Goal: Task Accomplishment & Management: Complete application form

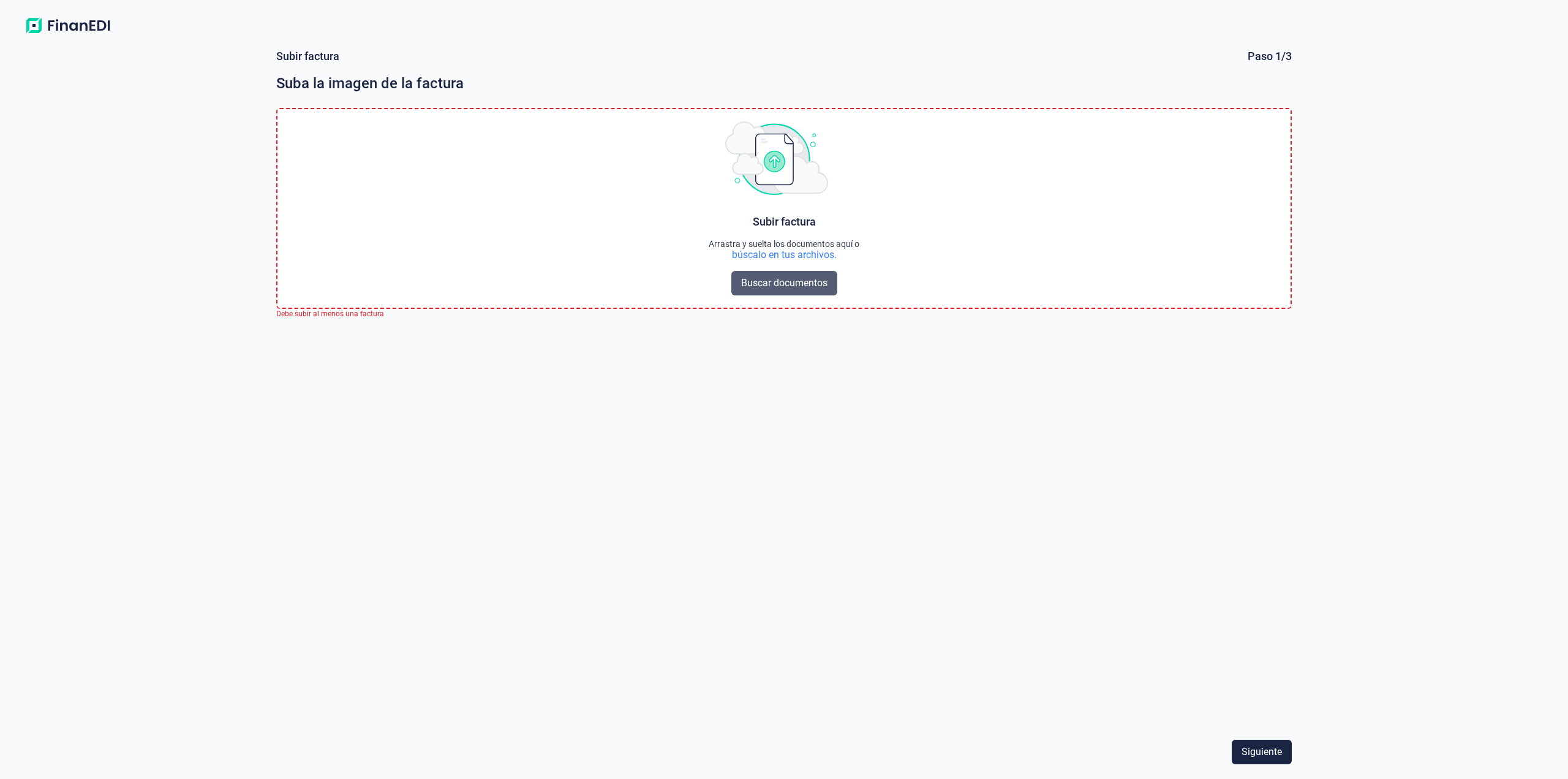
click at [800, 286] on span "Buscar documentos" at bounding box center [784, 283] width 86 height 14
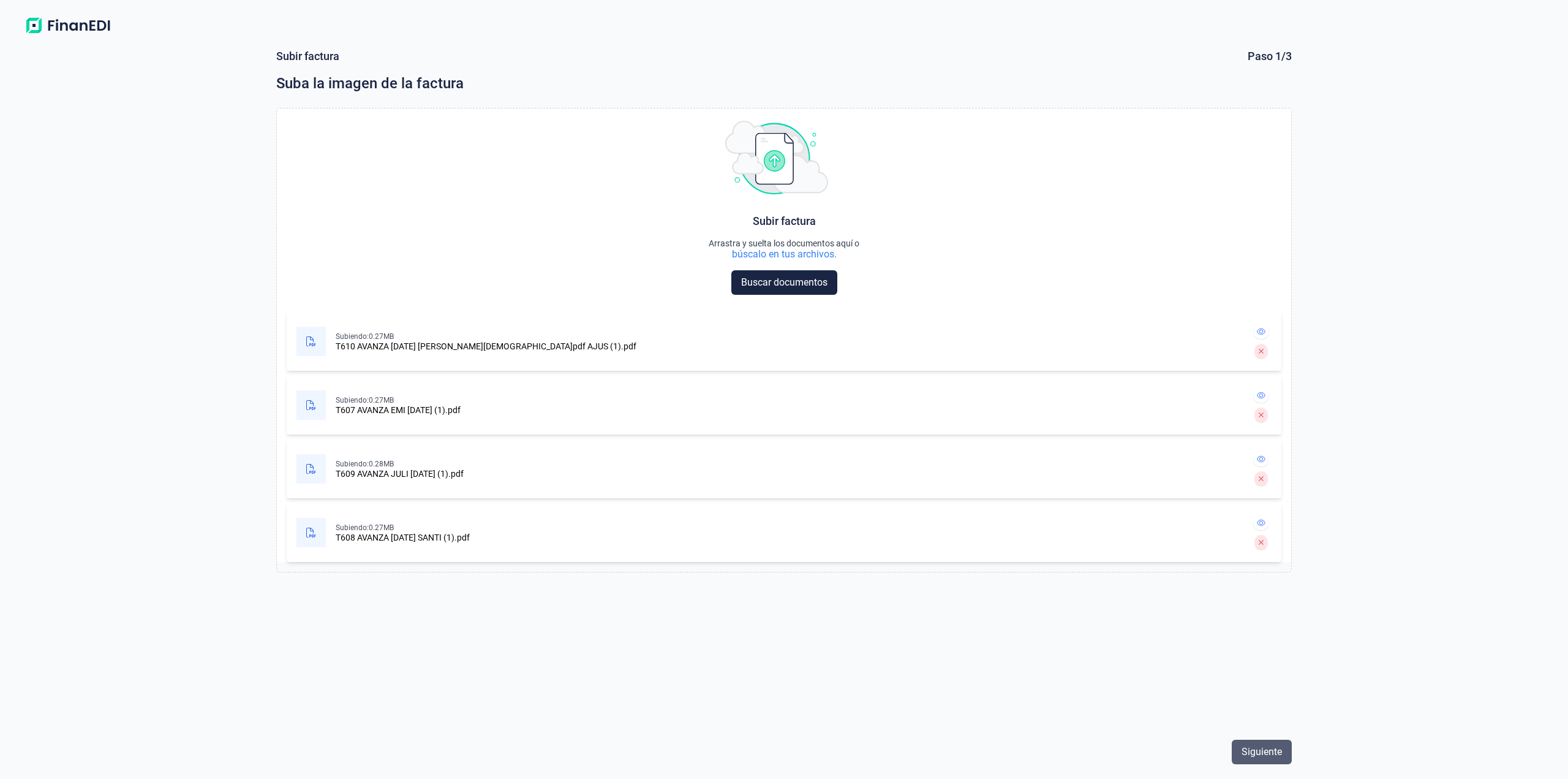
click at [1247, 755] on span "Siguiente" at bounding box center [1262, 752] width 40 height 14
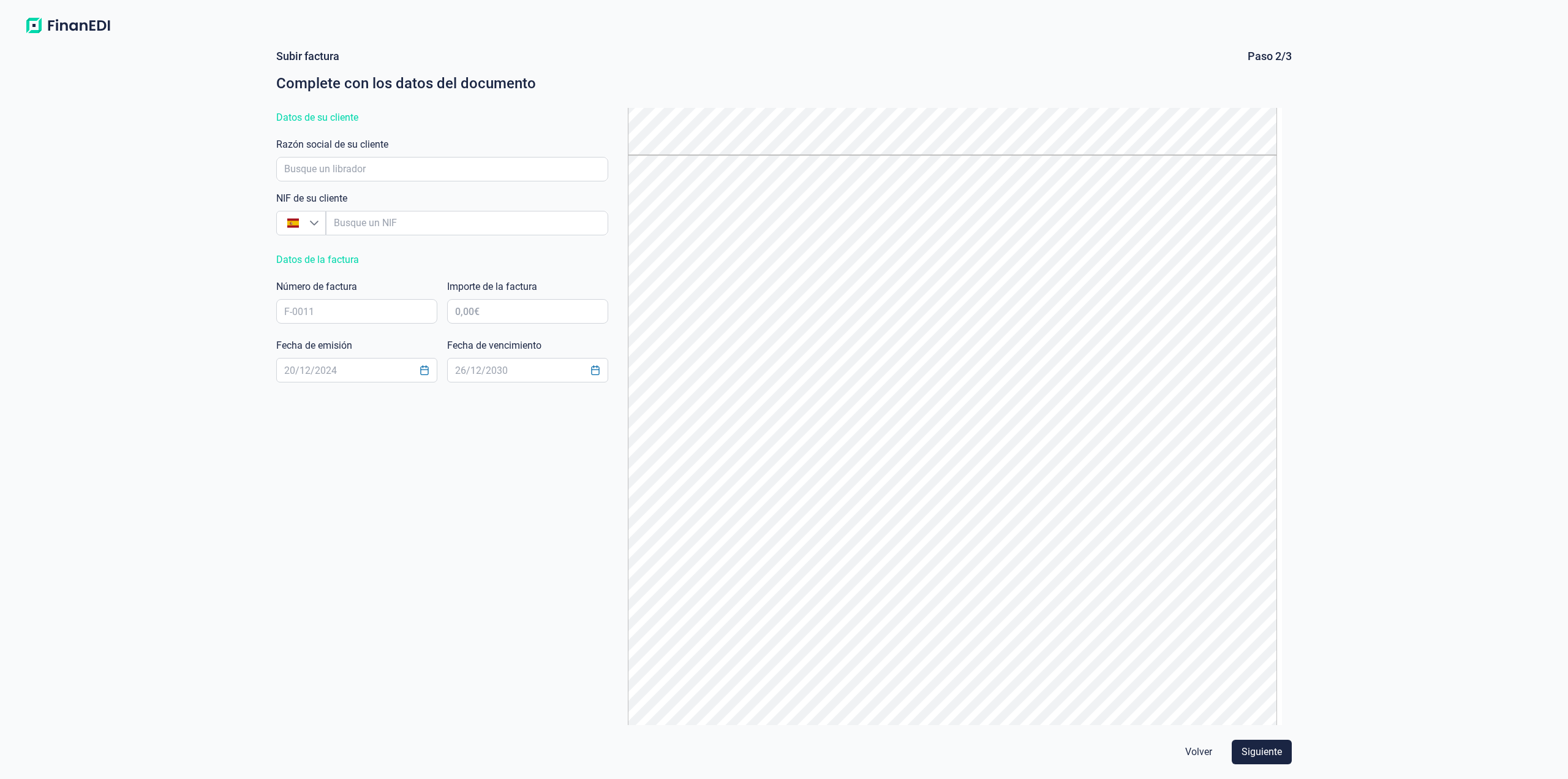
scroll to position [1792, 0]
click at [1249, 742] on button "Siguiente" at bounding box center [1262, 752] width 60 height 24
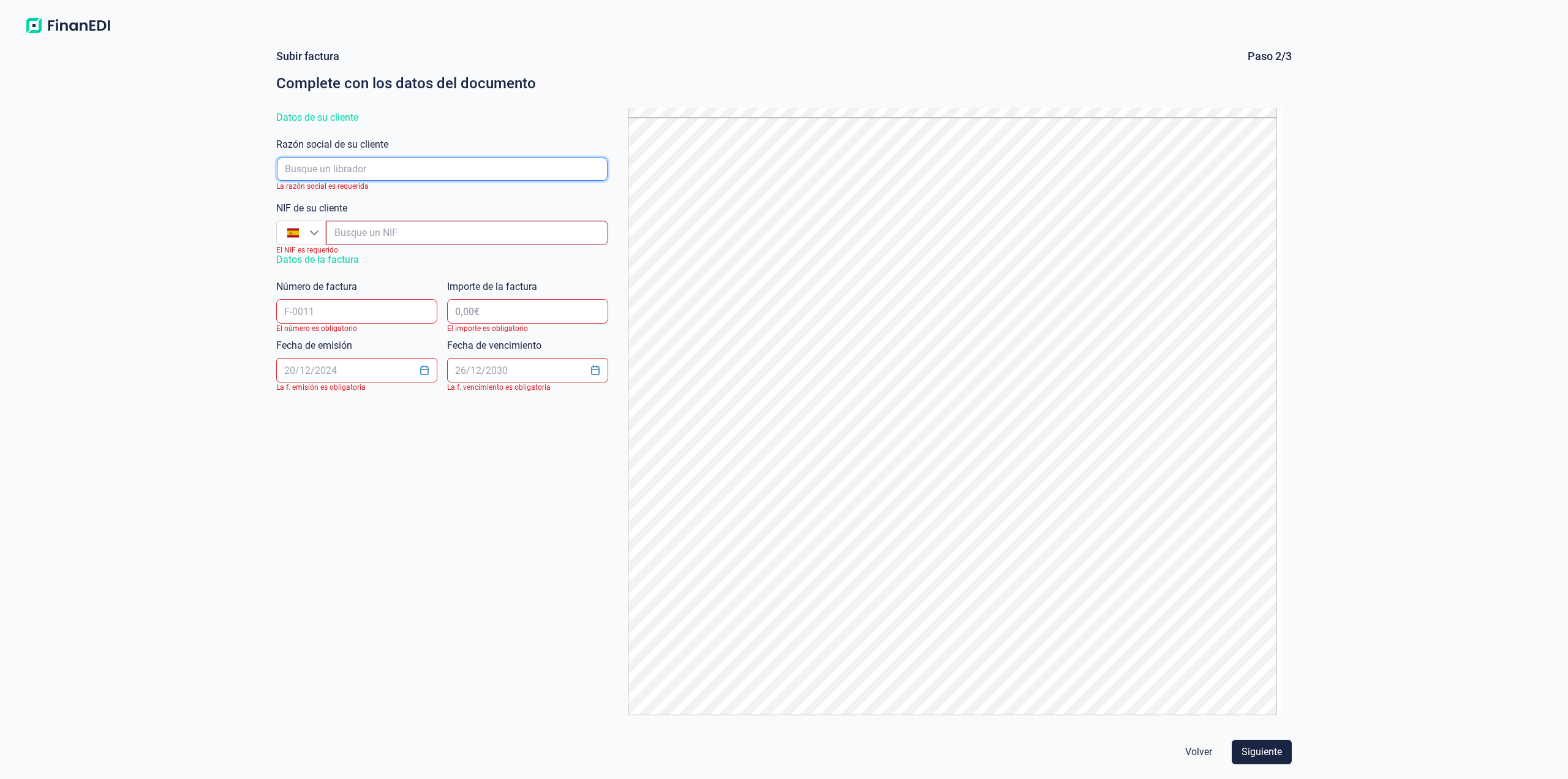
click at [386, 164] on input "empresaAutocomplete" at bounding box center [442, 169] width 331 height 23
click at [425, 175] on input "empresaAutocomplete" at bounding box center [442, 169] width 331 height 23
paste input "IS 2024"
type input "IS 2024"
drag, startPoint x: 424, startPoint y: 163, endPoint x: 271, endPoint y: 151, distance: 153.5
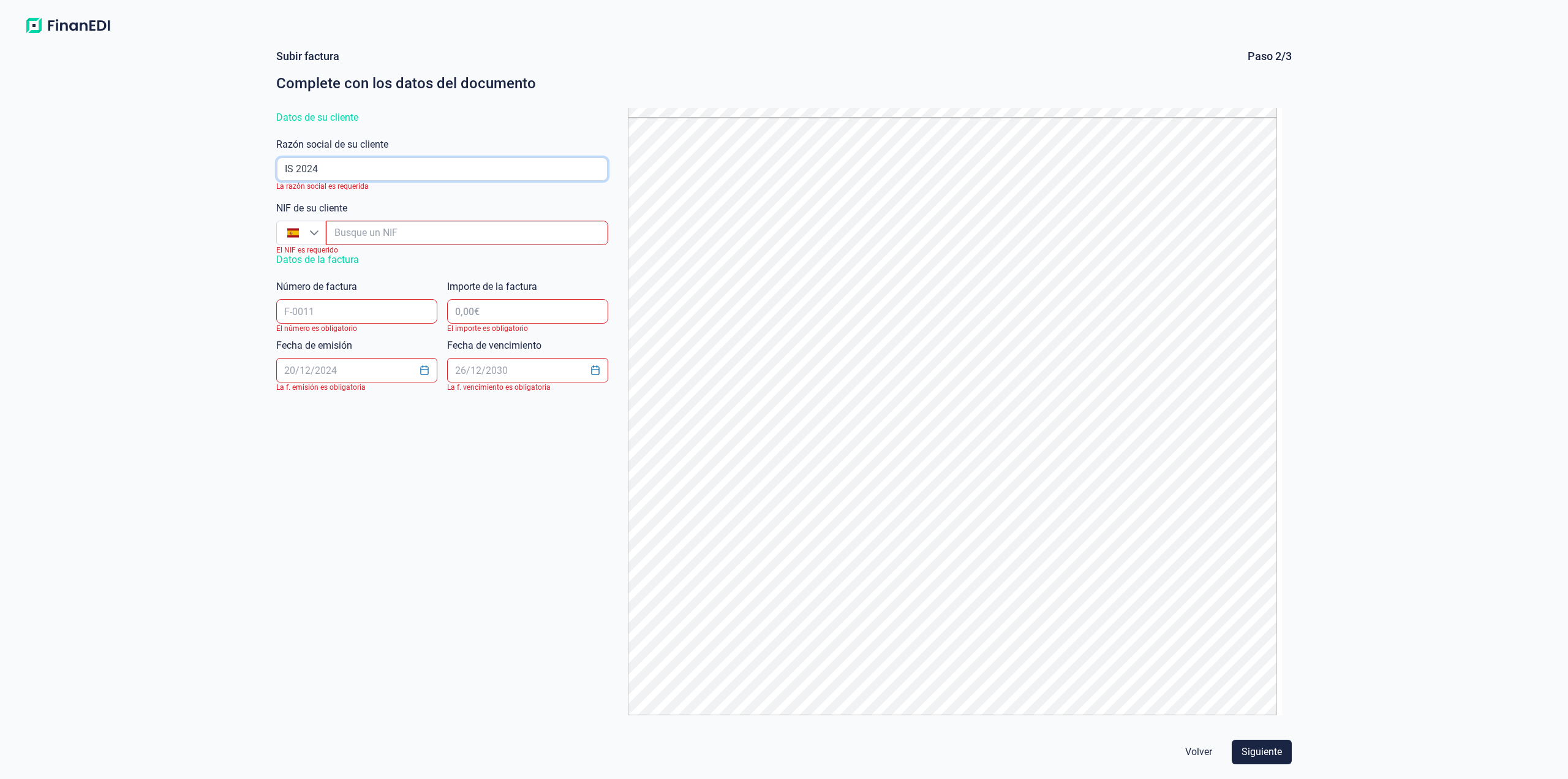
click at [271, 151] on div "Subir factura Paso 2/3 Complete con los datos del documento Datos de su cliente…" at bounding box center [784, 386] width 1025 height 676
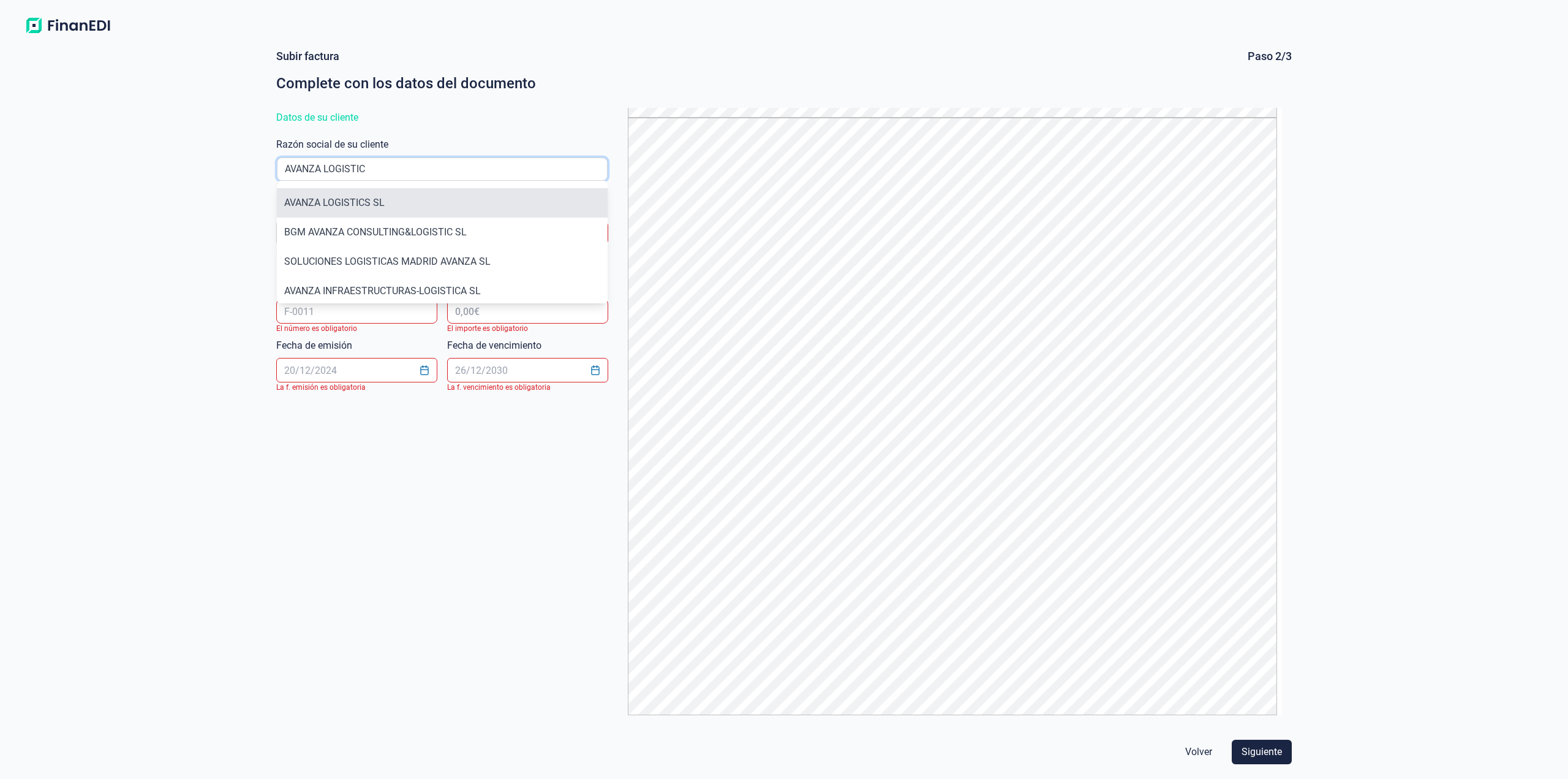
type input "AVANZA LOGISTIC"
click at [421, 202] on li "AVANZA LOGISTICS SL" at bounding box center [442, 202] width 331 height 29
type input "B98200611"
type input "AVANZA LOGISTICS SL"
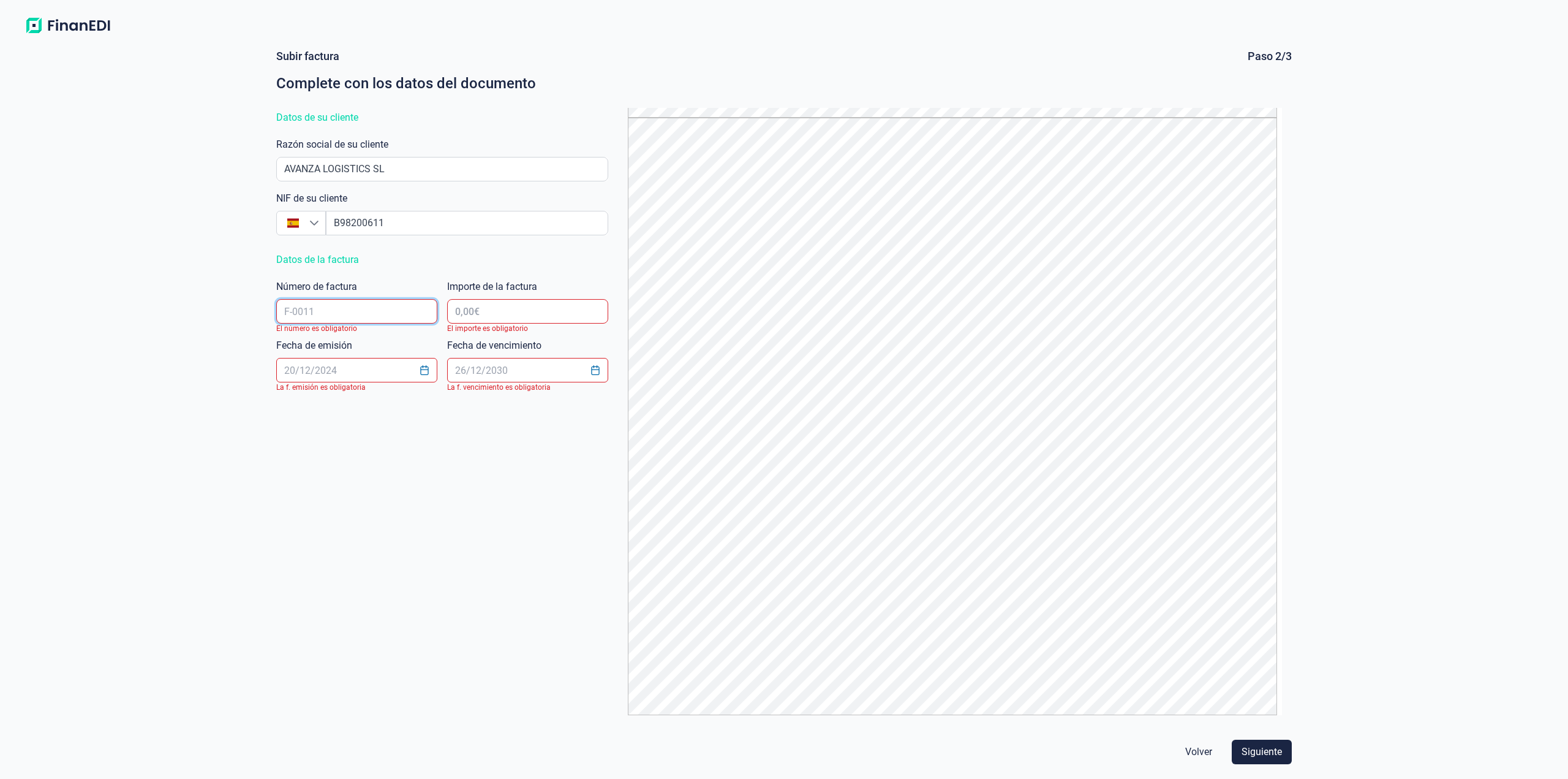
click at [402, 313] on input "text" at bounding box center [357, 311] width 161 height 24
type input "T610"
click at [463, 300] on input "text" at bounding box center [527, 311] width 161 height 24
type input "6.655,00 €"
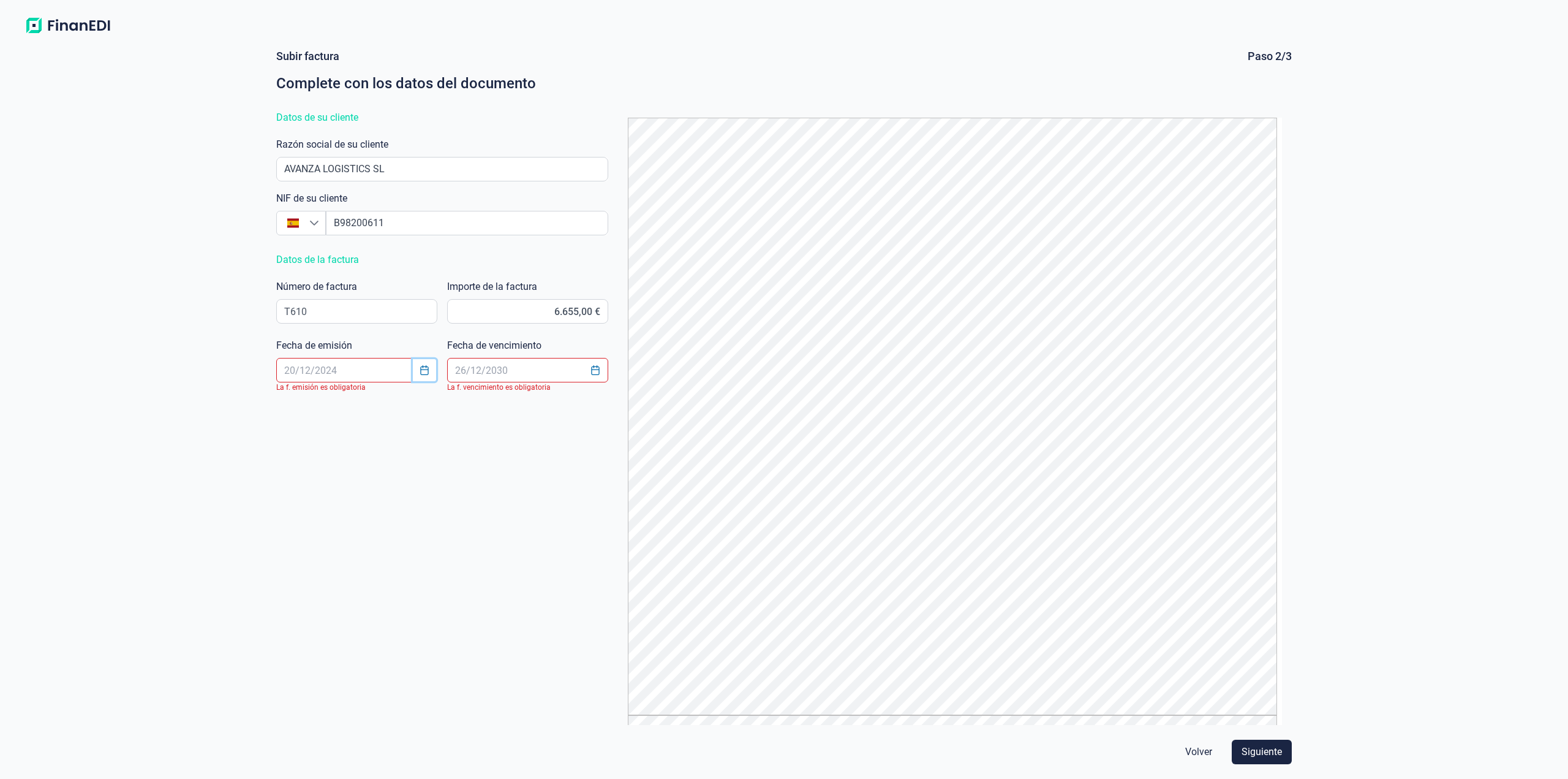
click at [421, 372] on icon "Choose Date" at bounding box center [423, 370] width 8 height 10
click at [285, 402] on button "Previous Month" at bounding box center [291, 401] width 19 height 19
click at [332, 608] on span "30" at bounding box center [328, 606] width 24 height 24
type input "[DATE]"
click at [592, 373] on icon "Choose Date" at bounding box center [596, 370] width 10 height 10
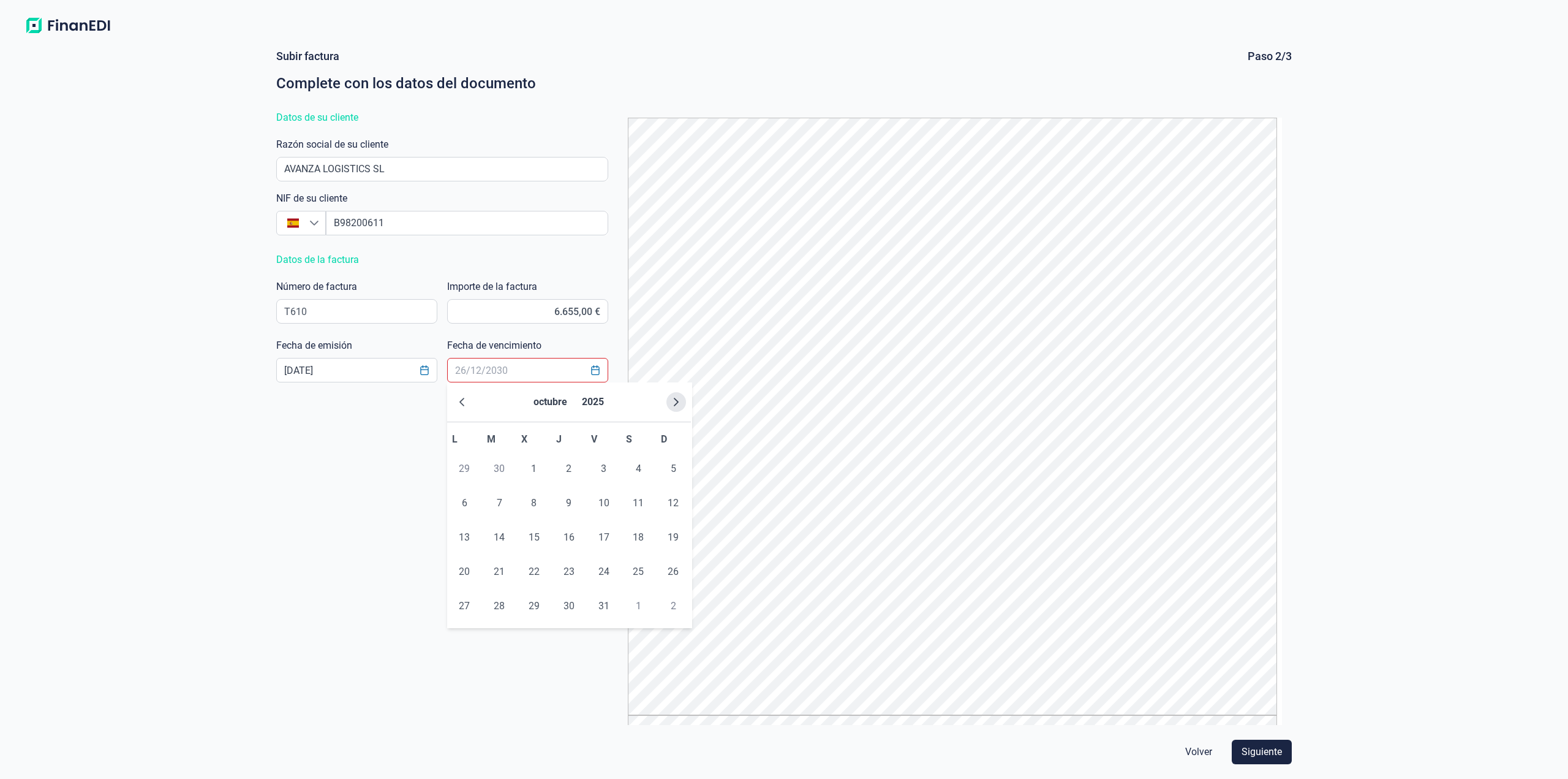
click at [667, 404] on button "Next Month" at bounding box center [676, 401] width 19 height 19
click at [641, 537] on span "15" at bounding box center [638, 537] width 24 height 24
type input "[DATE]"
click at [1247, 752] on span "Siguiente" at bounding box center [1262, 752] width 40 height 14
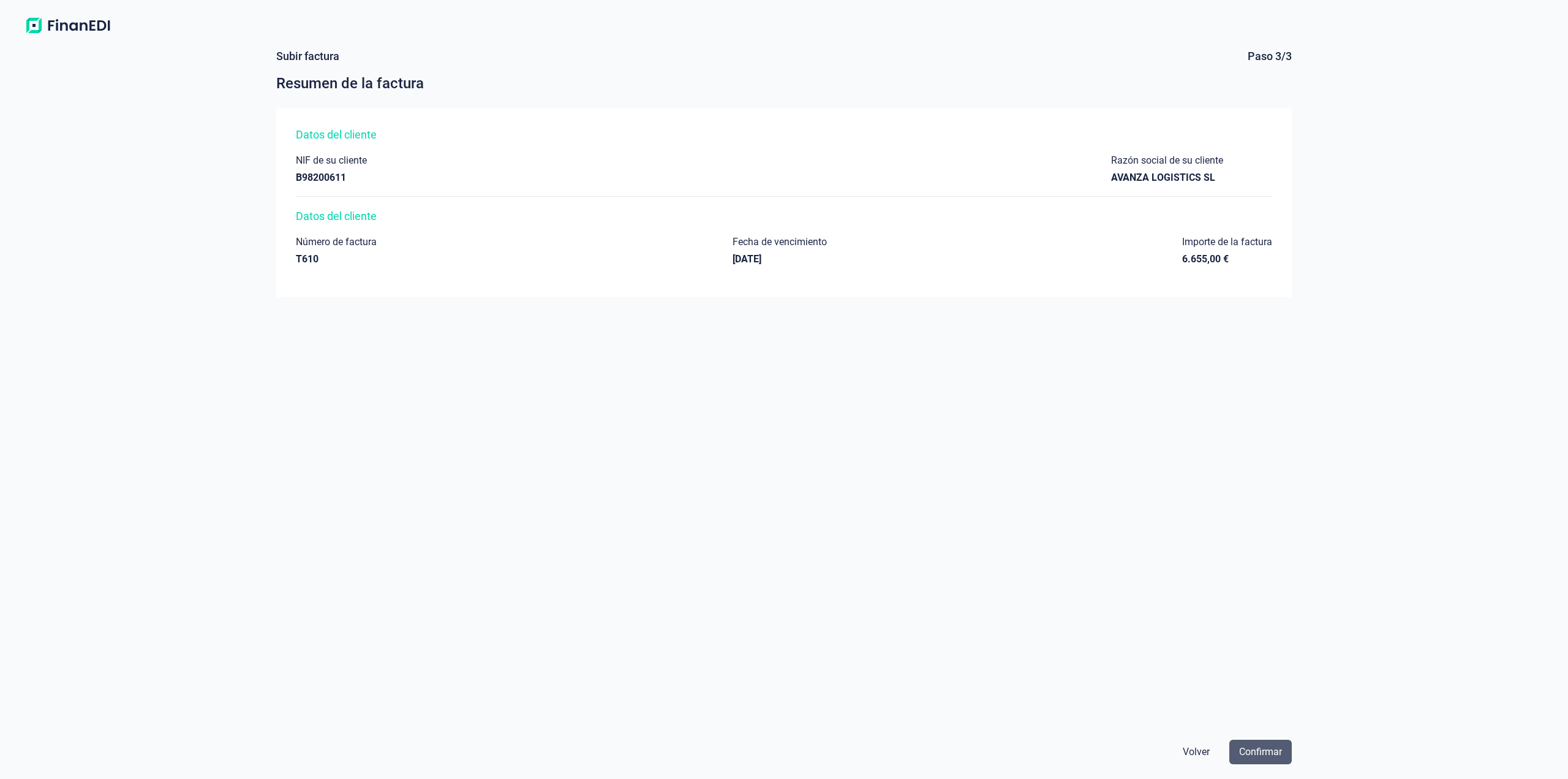
click at [1256, 755] on span "Confirmar" at bounding box center [1260, 752] width 43 height 14
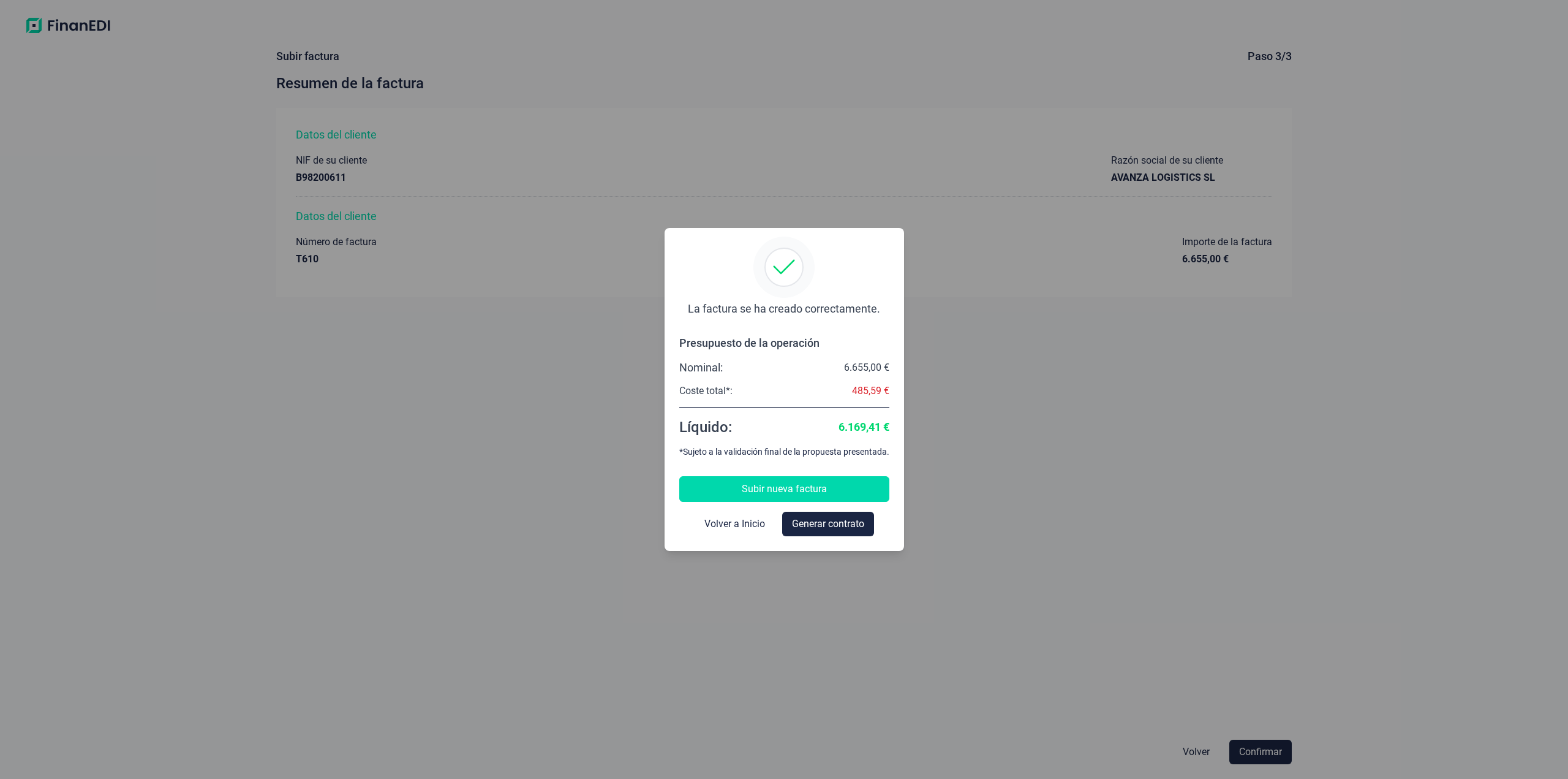
click at [812, 494] on span "Subir nueva factura" at bounding box center [784, 489] width 85 height 14
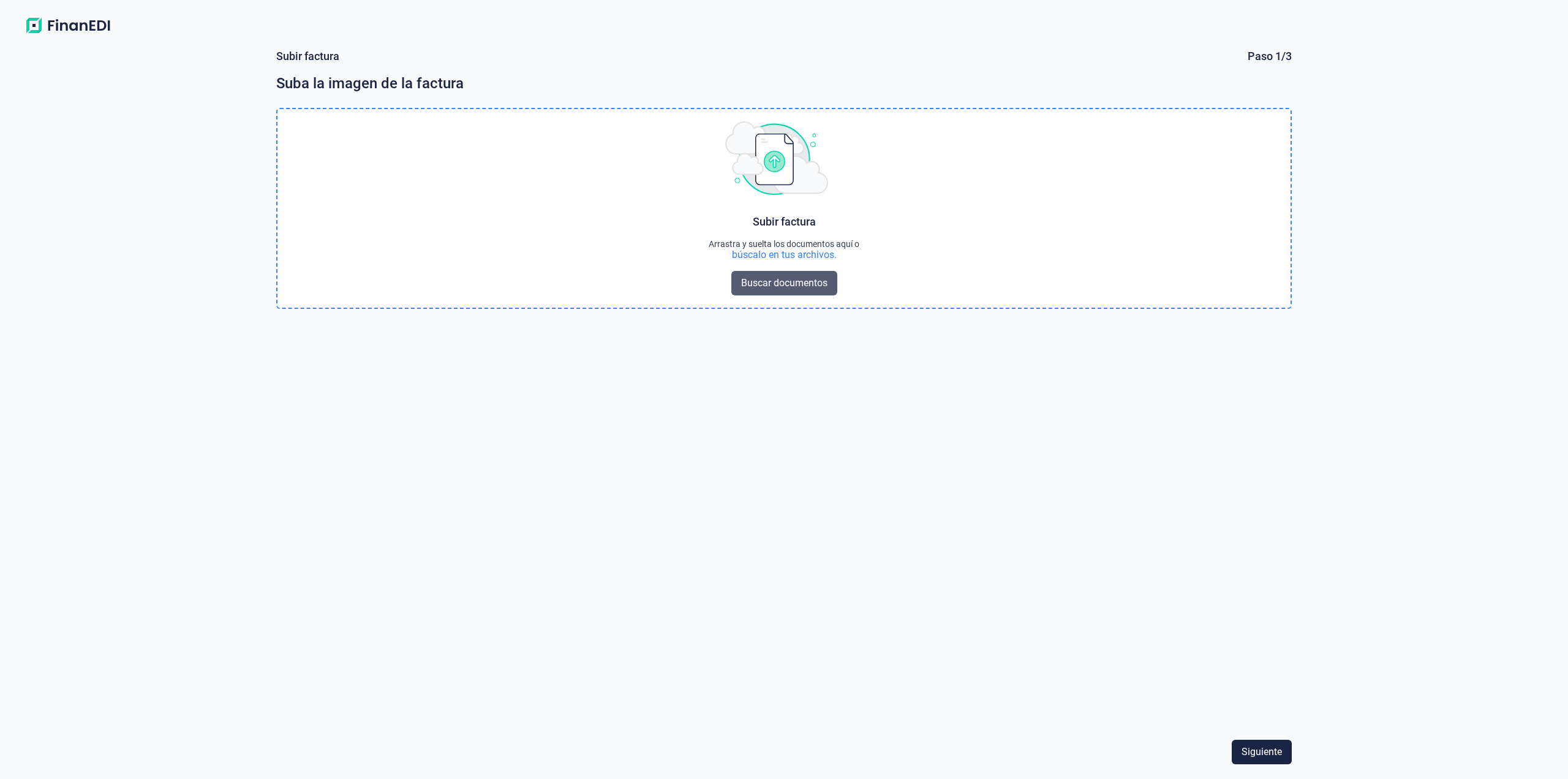
click at [779, 285] on span "Buscar documentos" at bounding box center [784, 283] width 86 height 14
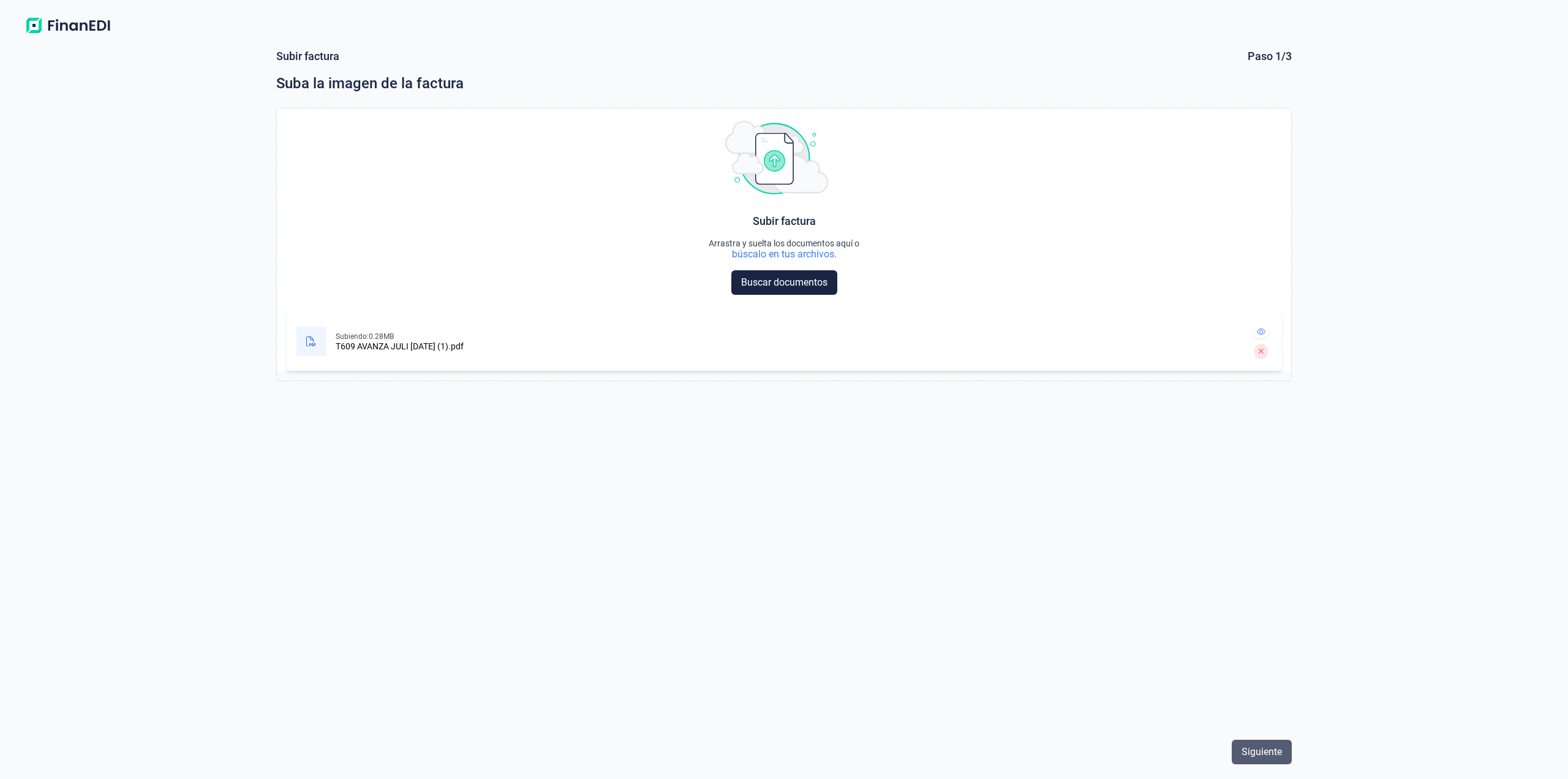
click at [1275, 747] on span "Siguiente" at bounding box center [1262, 752] width 40 height 14
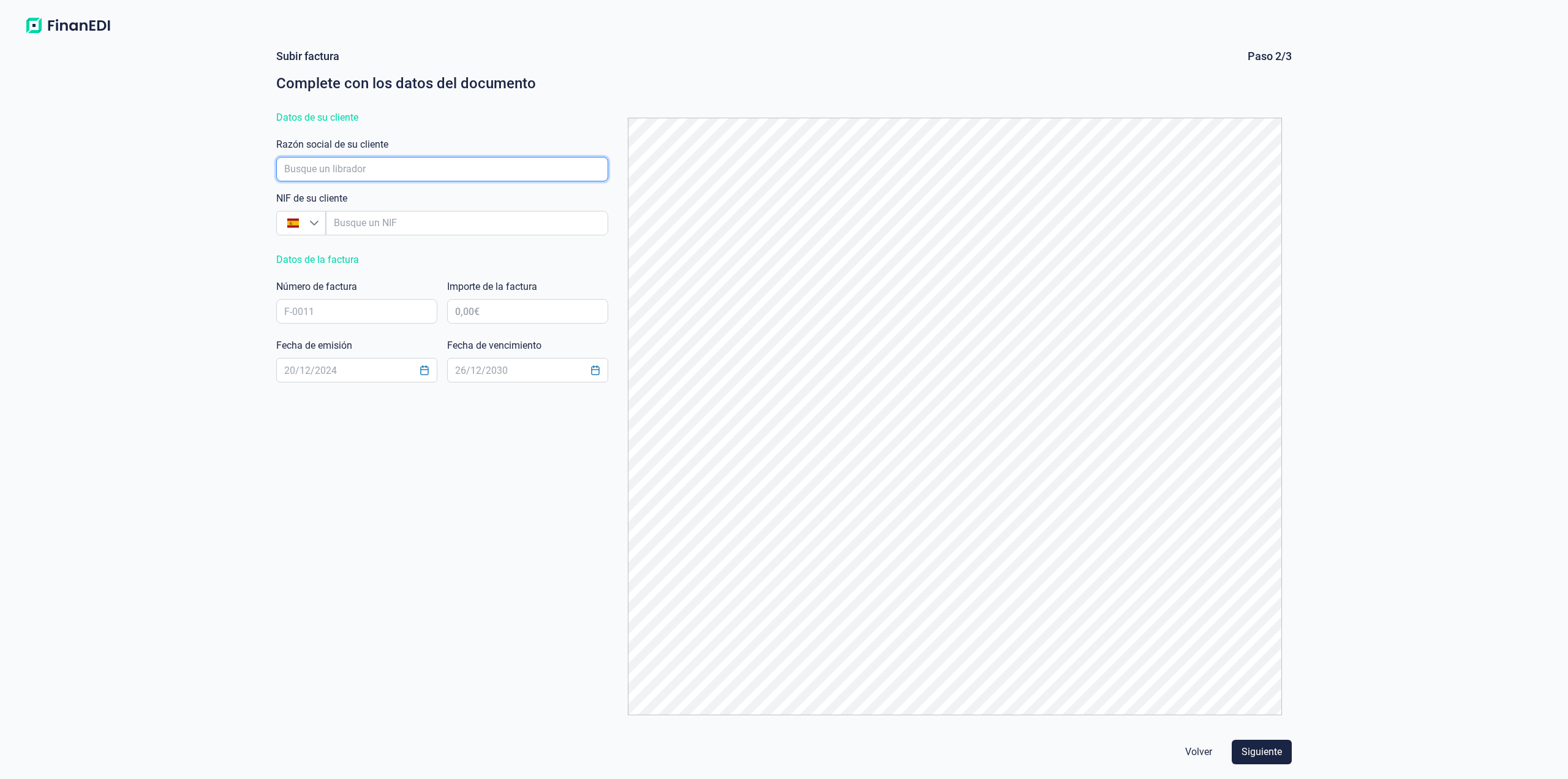
click at [389, 167] on input "empresaAutocomplete" at bounding box center [442, 169] width 332 height 24
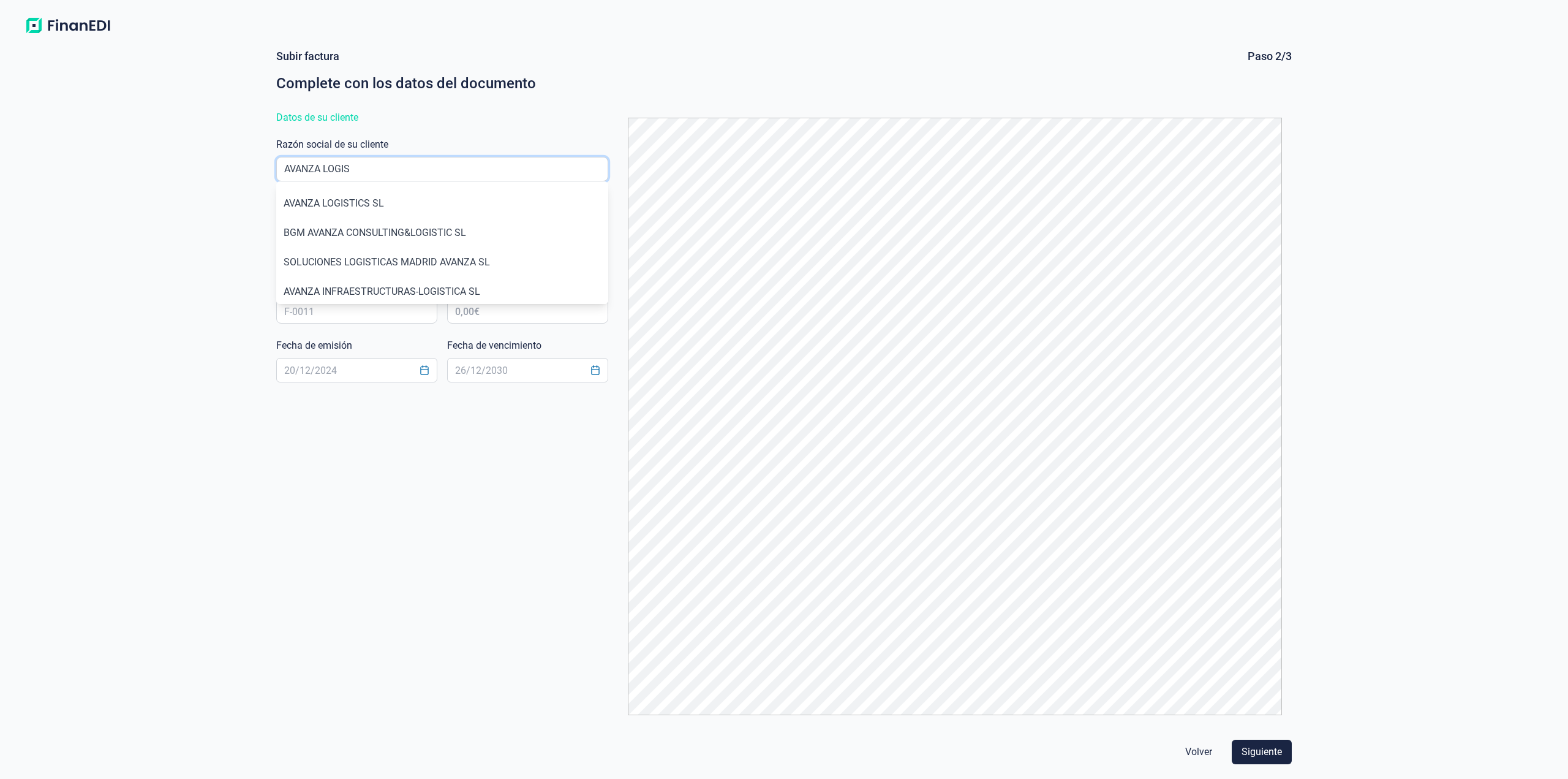
type input "AVANZA LOGIS"
click at [441, 194] on li "AVANZA LOGISTICS SL" at bounding box center [442, 203] width 332 height 29
type input "B98200611"
type input "AVANZA LOGISTICS SL"
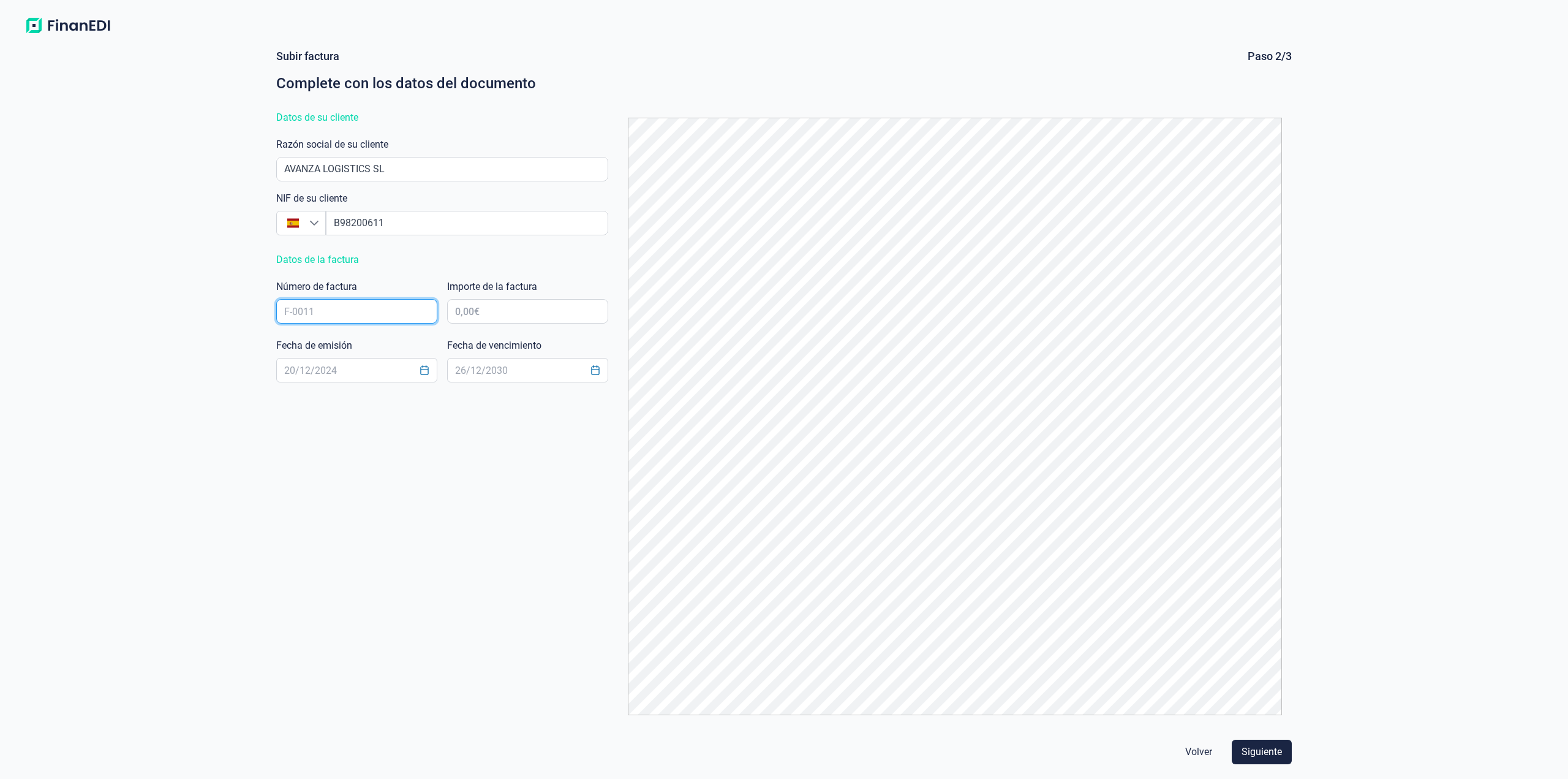
click at [382, 320] on input "text" at bounding box center [357, 311] width 161 height 24
type input "T609"
click at [484, 315] on input "text" at bounding box center [527, 311] width 161 height 24
type input "8.859,75 €"
click at [349, 378] on input "text" at bounding box center [357, 370] width 161 height 24
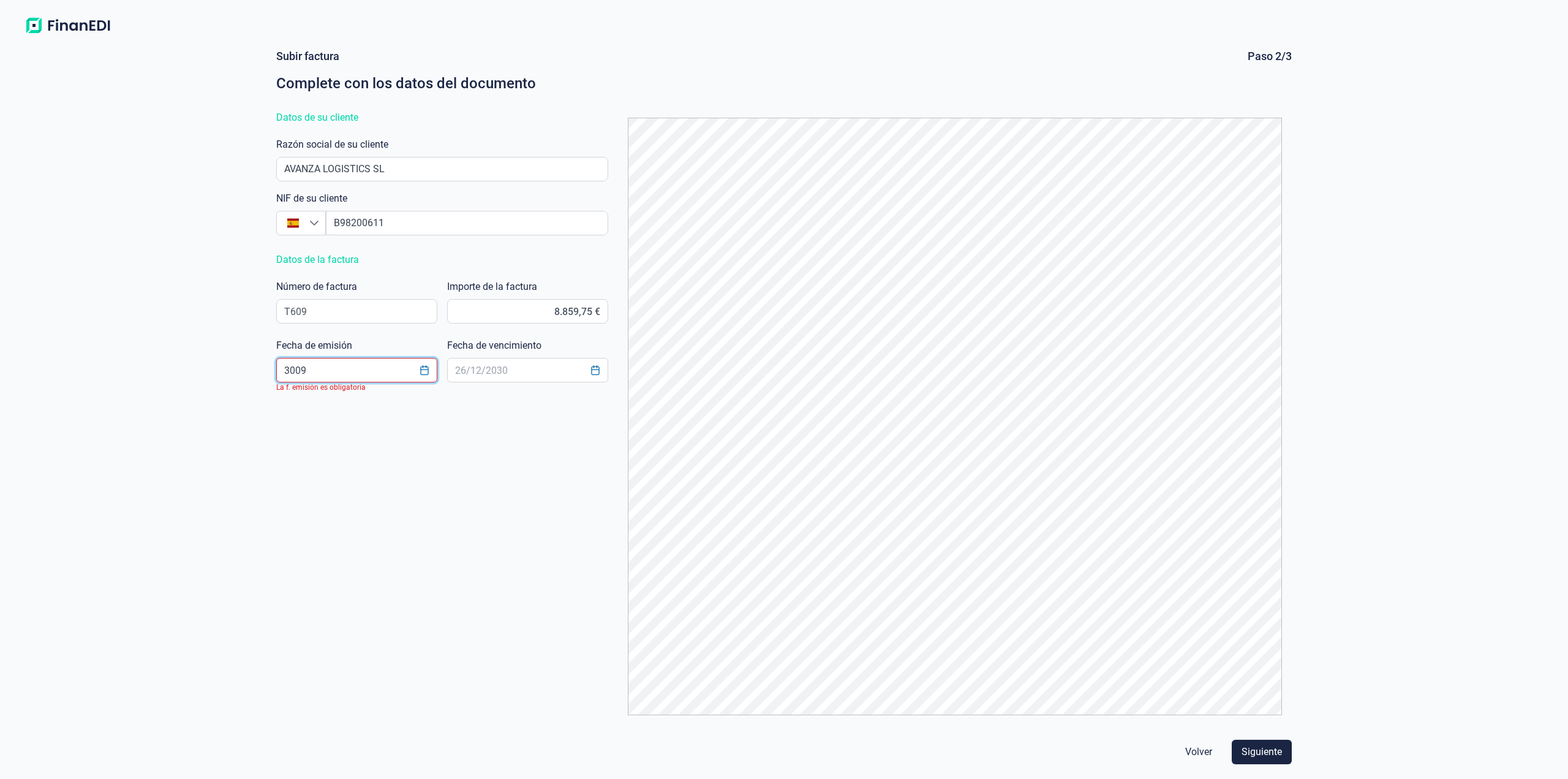
type input "3009"
click at [426, 364] on button "Choose Date" at bounding box center [424, 370] width 23 height 22
click at [291, 399] on icon "Previous Month" at bounding box center [291, 402] width 10 height 10
click at [327, 605] on span "30" at bounding box center [328, 606] width 24 height 24
type input "[DATE]"
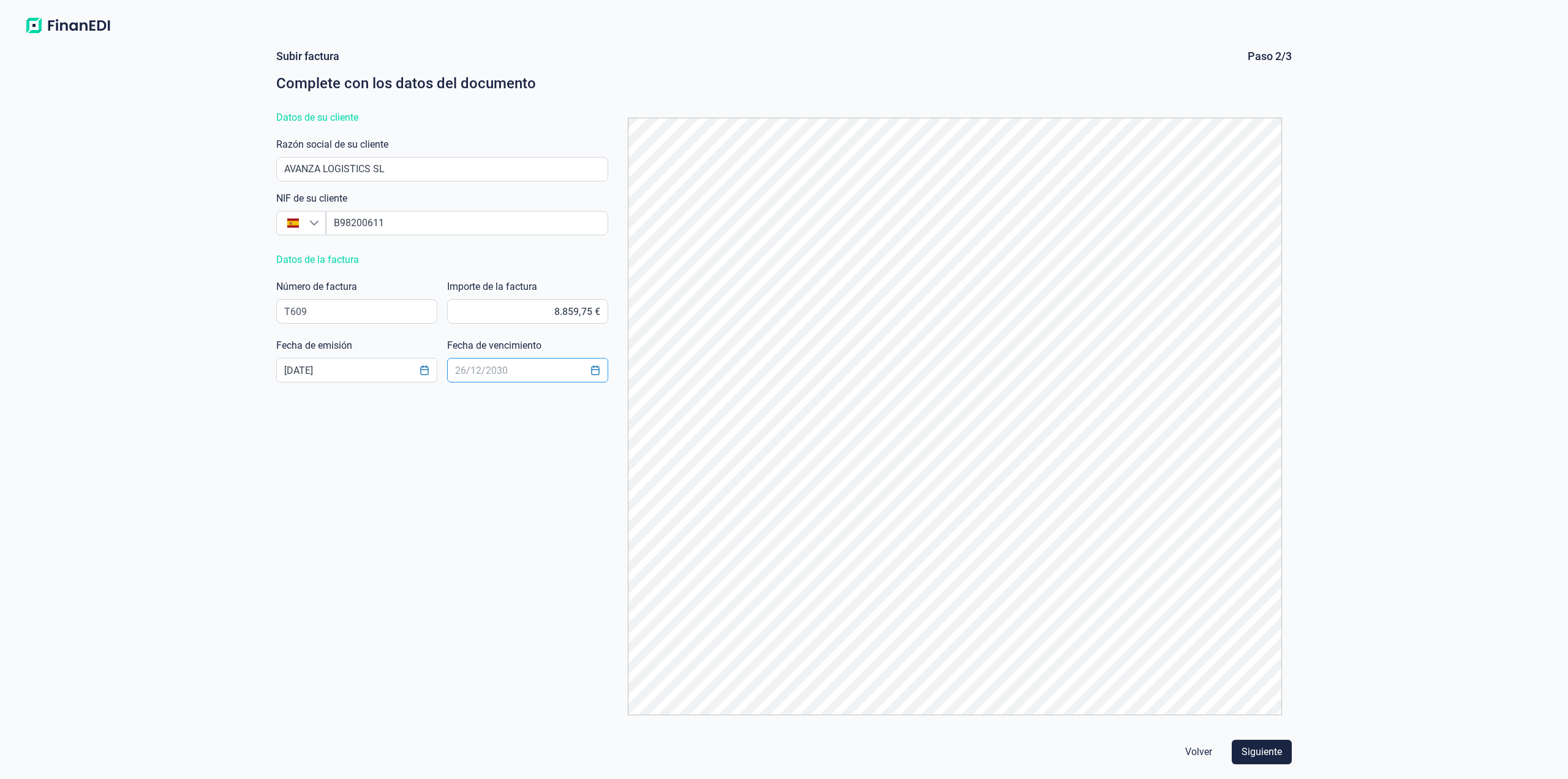
click at [492, 376] on input "text" at bounding box center [527, 370] width 161 height 24
click at [588, 368] on button "Choose Date" at bounding box center [595, 370] width 23 height 22
click at [664, 401] on div "octubre 2025" at bounding box center [569, 402] width 244 height 39
click at [677, 397] on icon "Next Month" at bounding box center [676, 402] width 10 height 10
click at [629, 537] on span "15" at bounding box center [638, 537] width 24 height 24
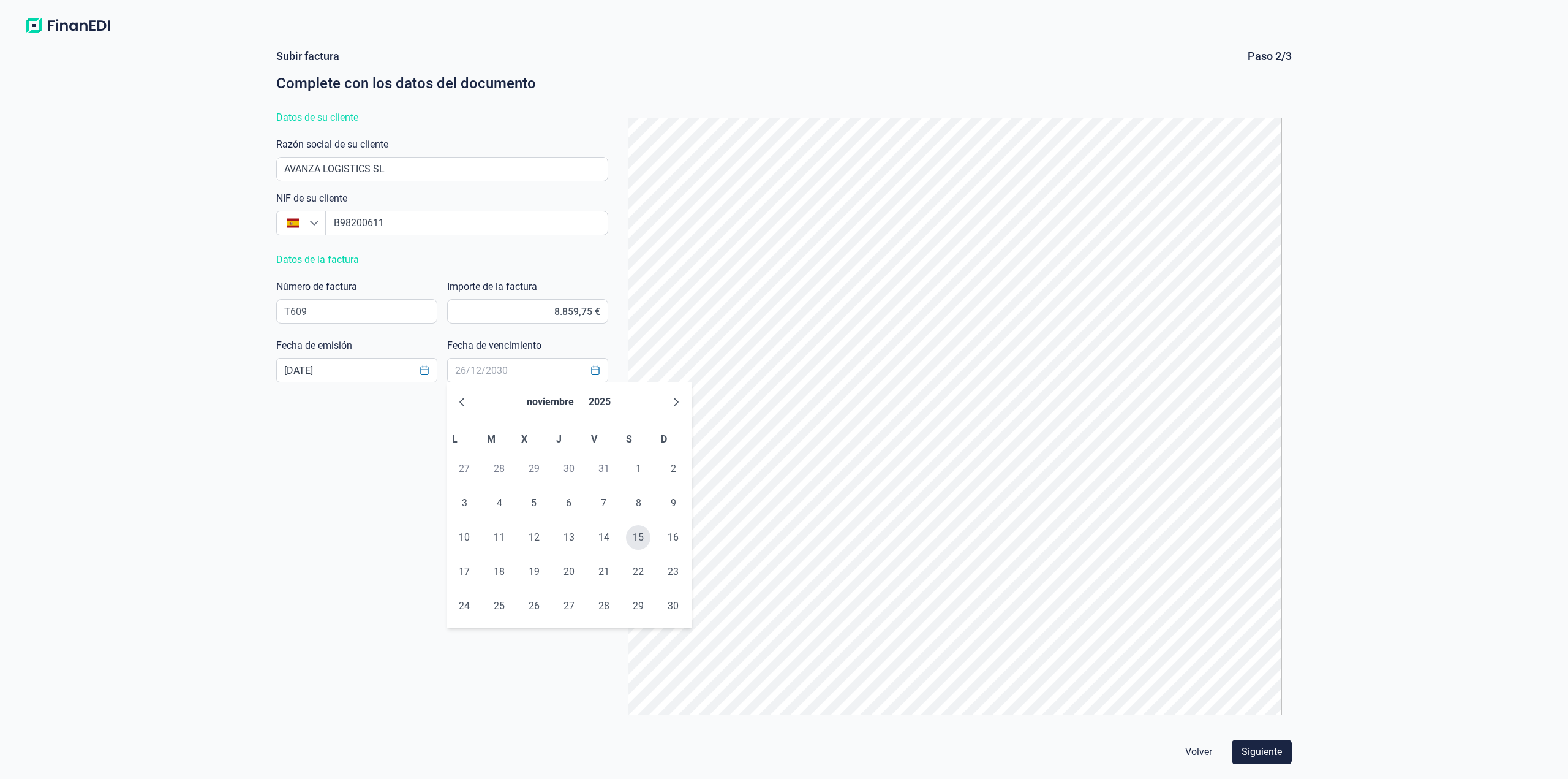
type input "[DATE]"
click at [1278, 756] on span "Siguiente" at bounding box center [1262, 752] width 40 height 14
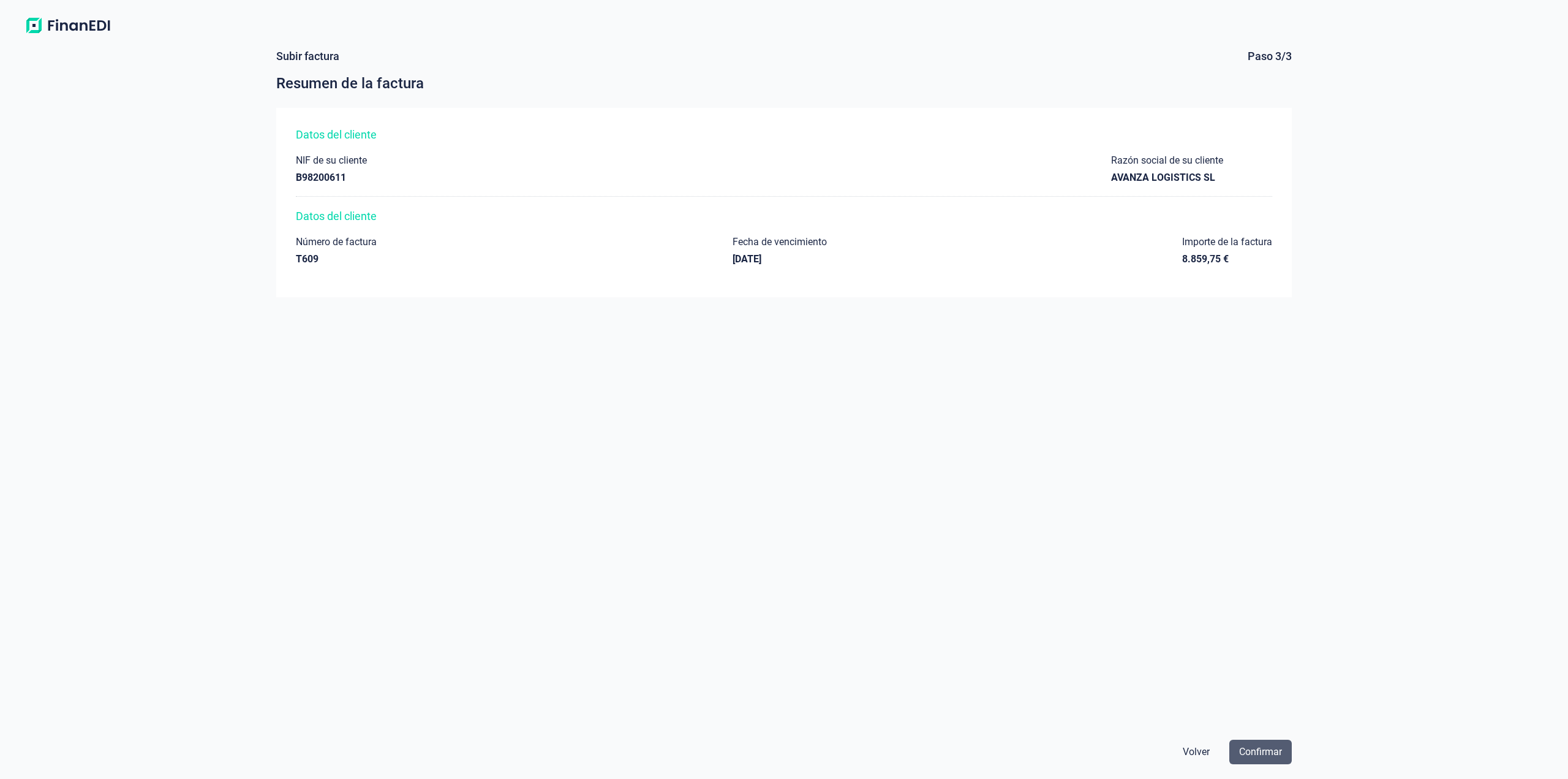
click at [1256, 752] on span "Confirmar" at bounding box center [1260, 752] width 43 height 14
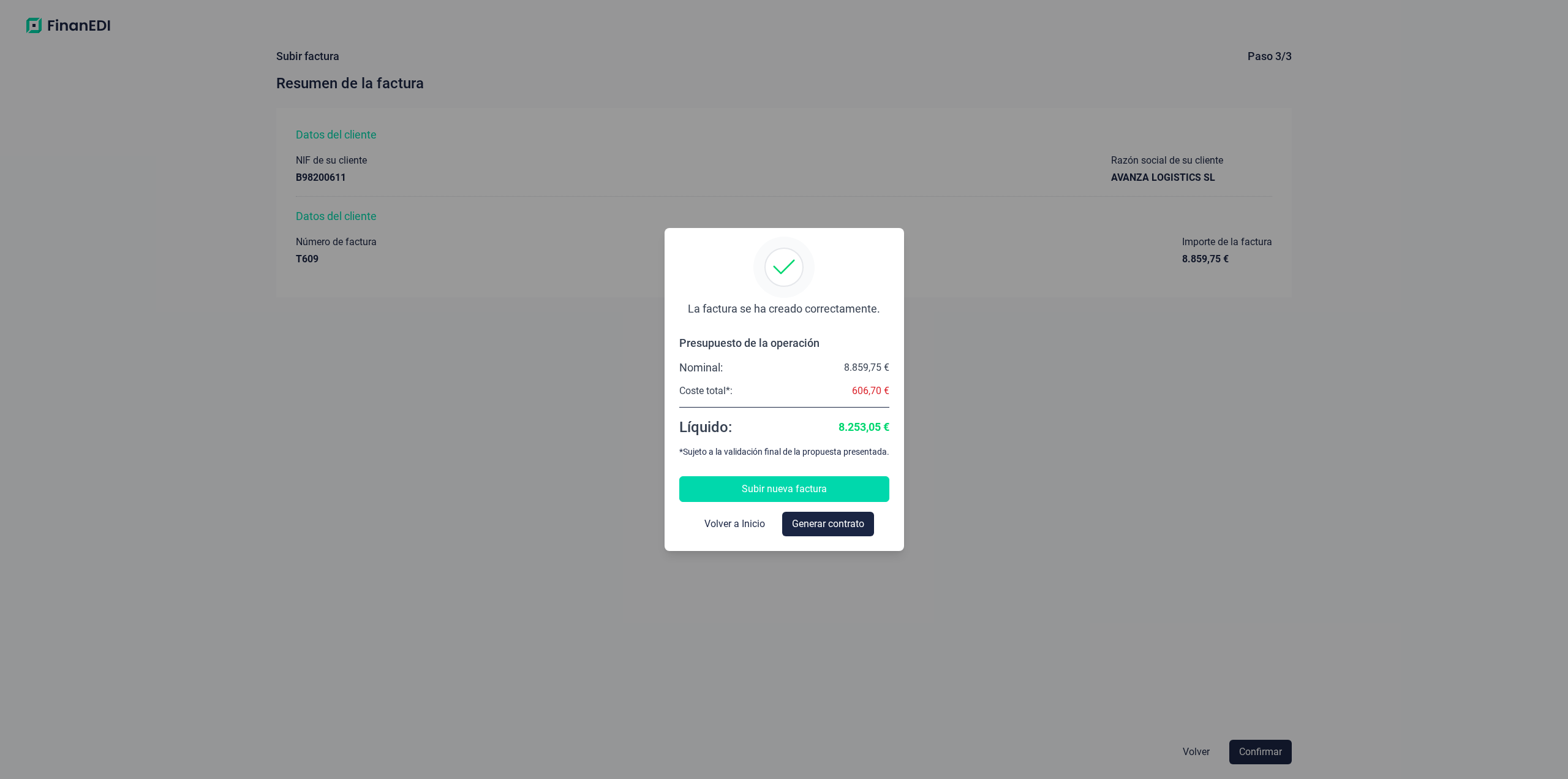
click at [874, 490] on button "Subir nueva factura" at bounding box center [784, 489] width 210 height 26
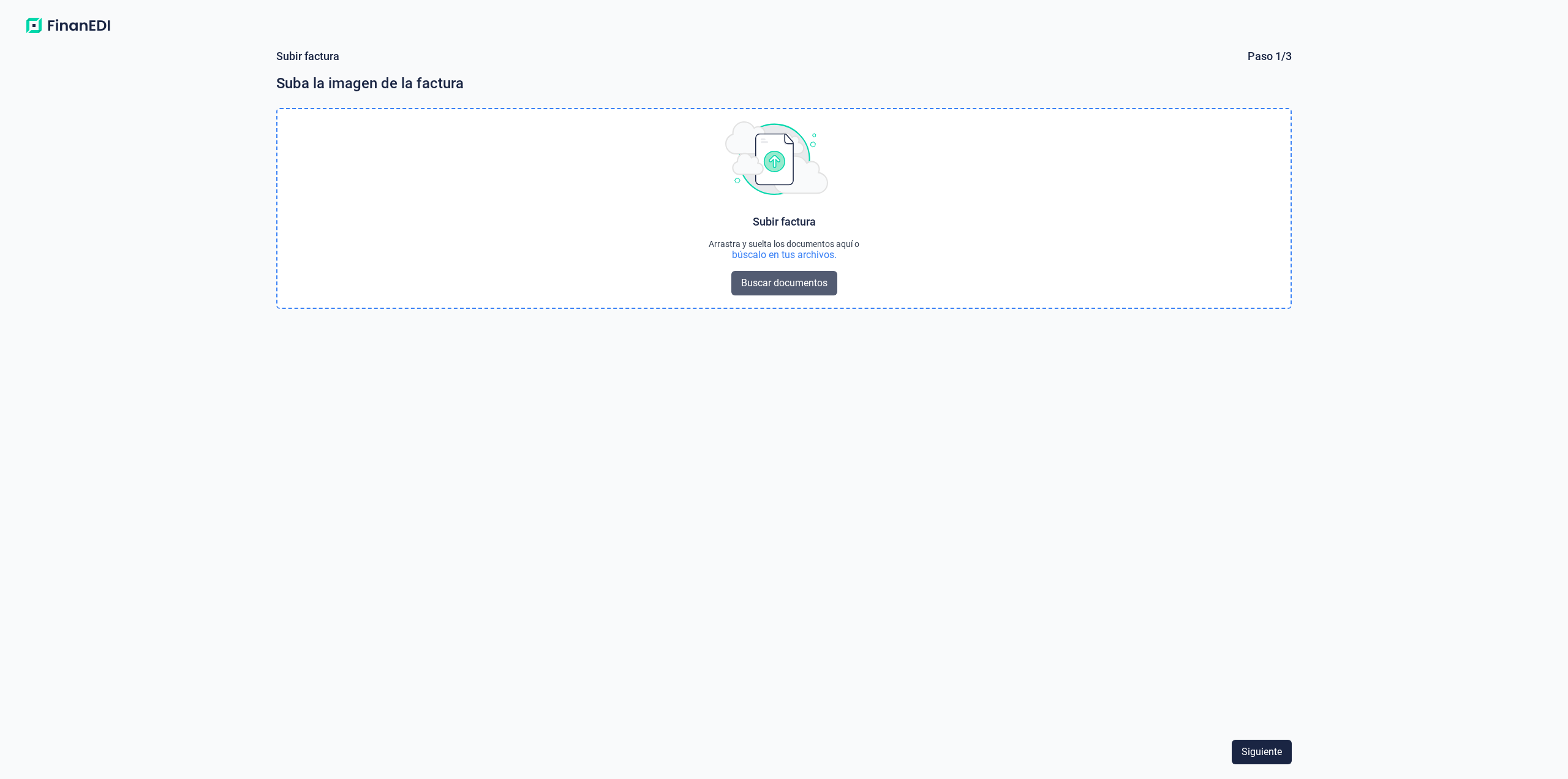
click at [783, 281] on span "Buscar documentos" at bounding box center [784, 283] width 86 height 14
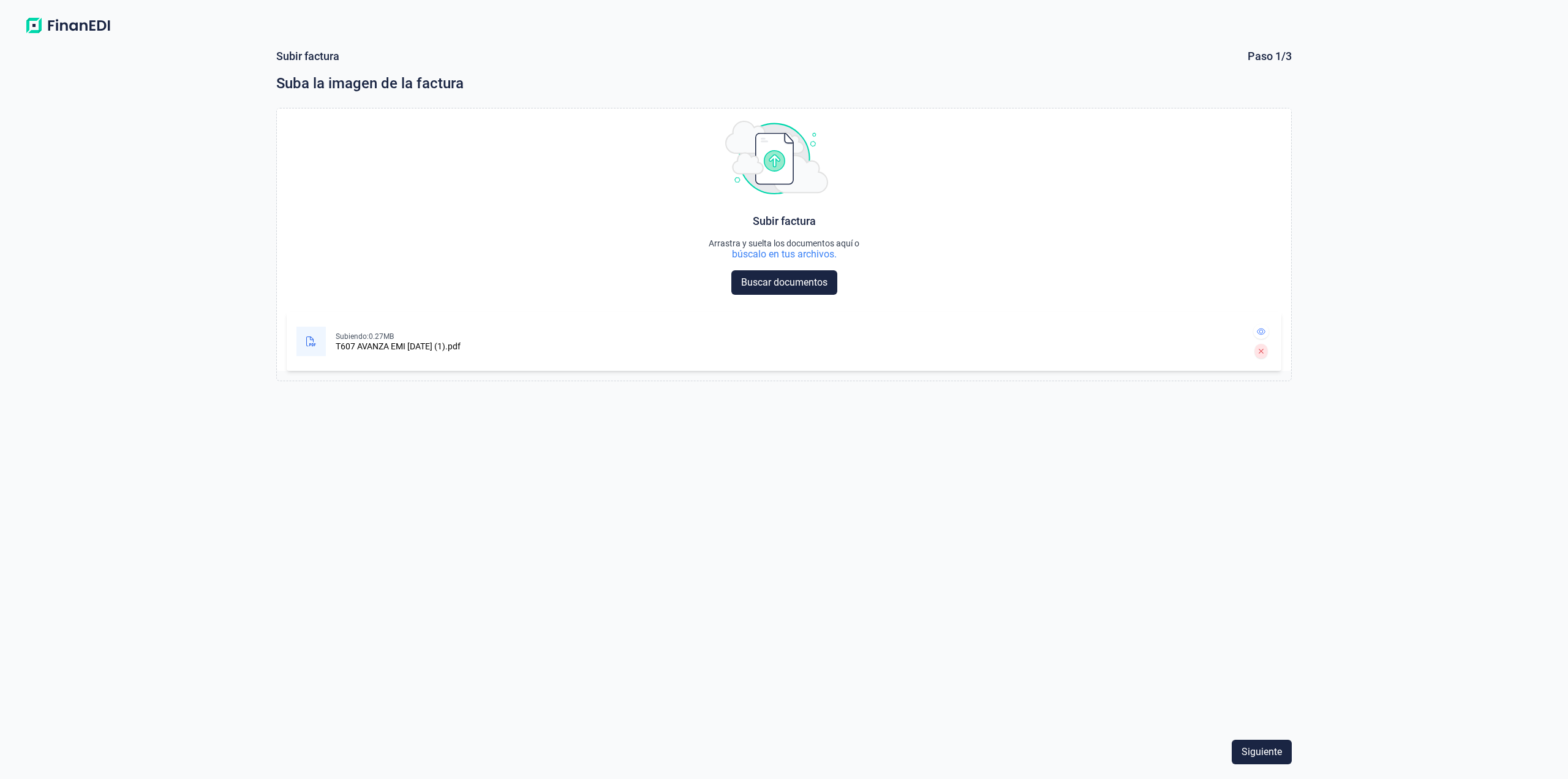
drag, startPoint x: 1301, startPoint y: 666, endPoint x: 1302, endPoint y: 745, distance: 79.0
click at [1302, 742] on form "Subir factura Paso 1/3 Suba la imagen de la factura Choose Subir factura Arrast…" at bounding box center [784, 409] width 1046 height 740
click at [1274, 746] on span "Siguiente" at bounding box center [1262, 752] width 40 height 14
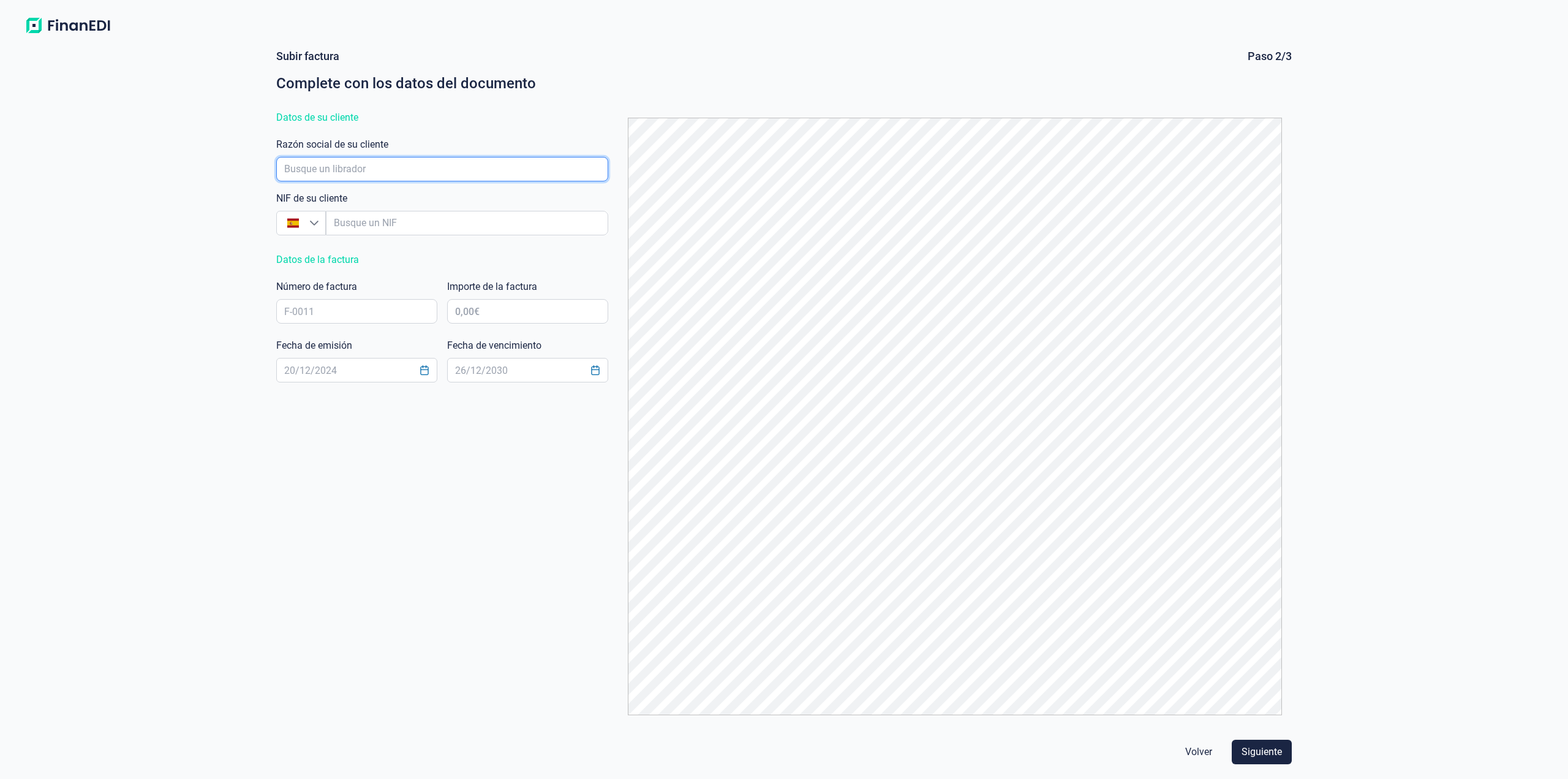
click at [443, 170] on input "empresaAutocomplete" at bounding box center [442, 169] width 332 height 24
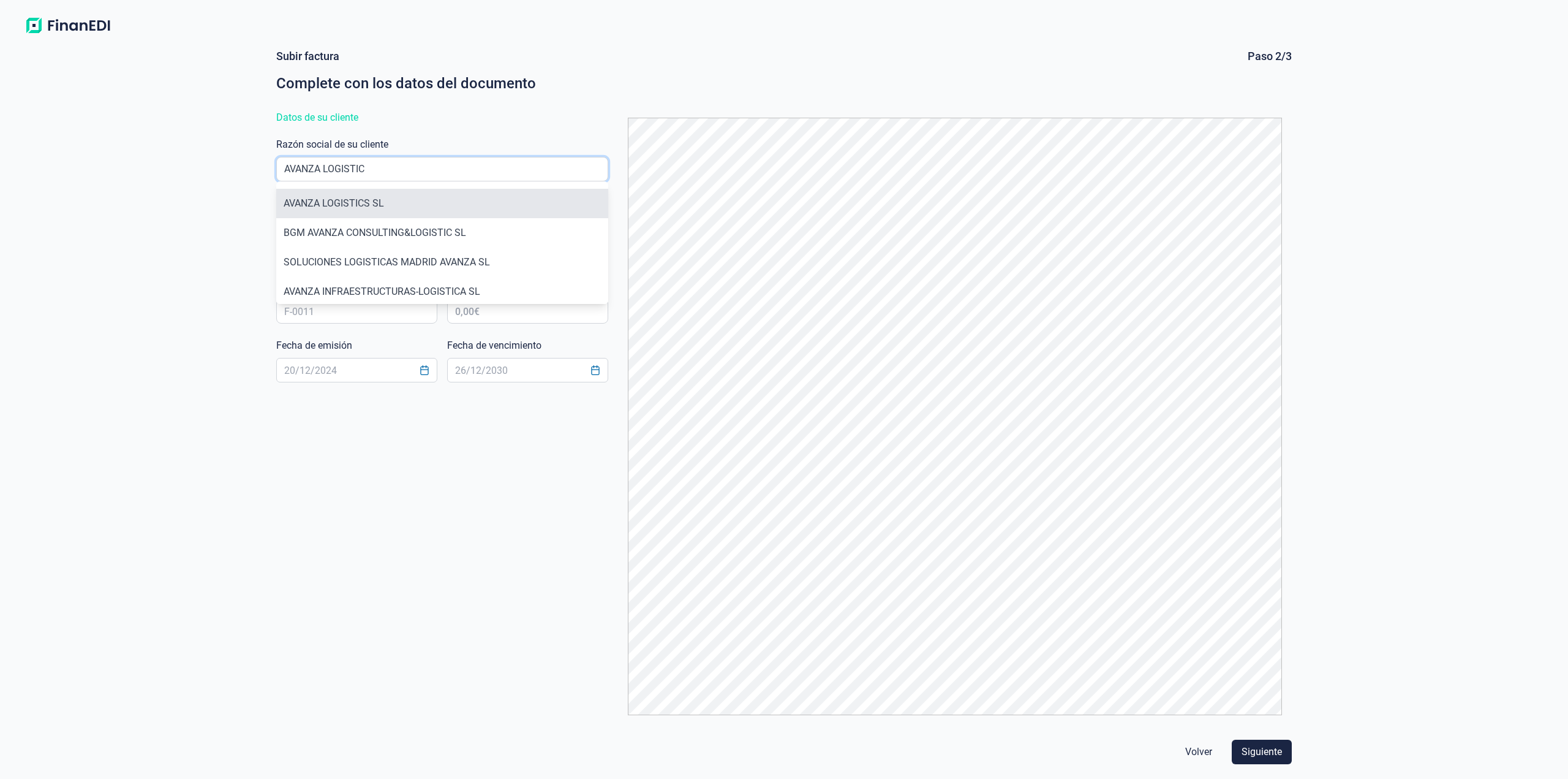
type input "AVANZA LOGISTIC"
click at [430, 200] on li "AVANZA LOGISTICS SL" at bounding box center [442, 203] width 332 height 29
type input "B98200611"
type input "AVANZA LOGISTICS SL"
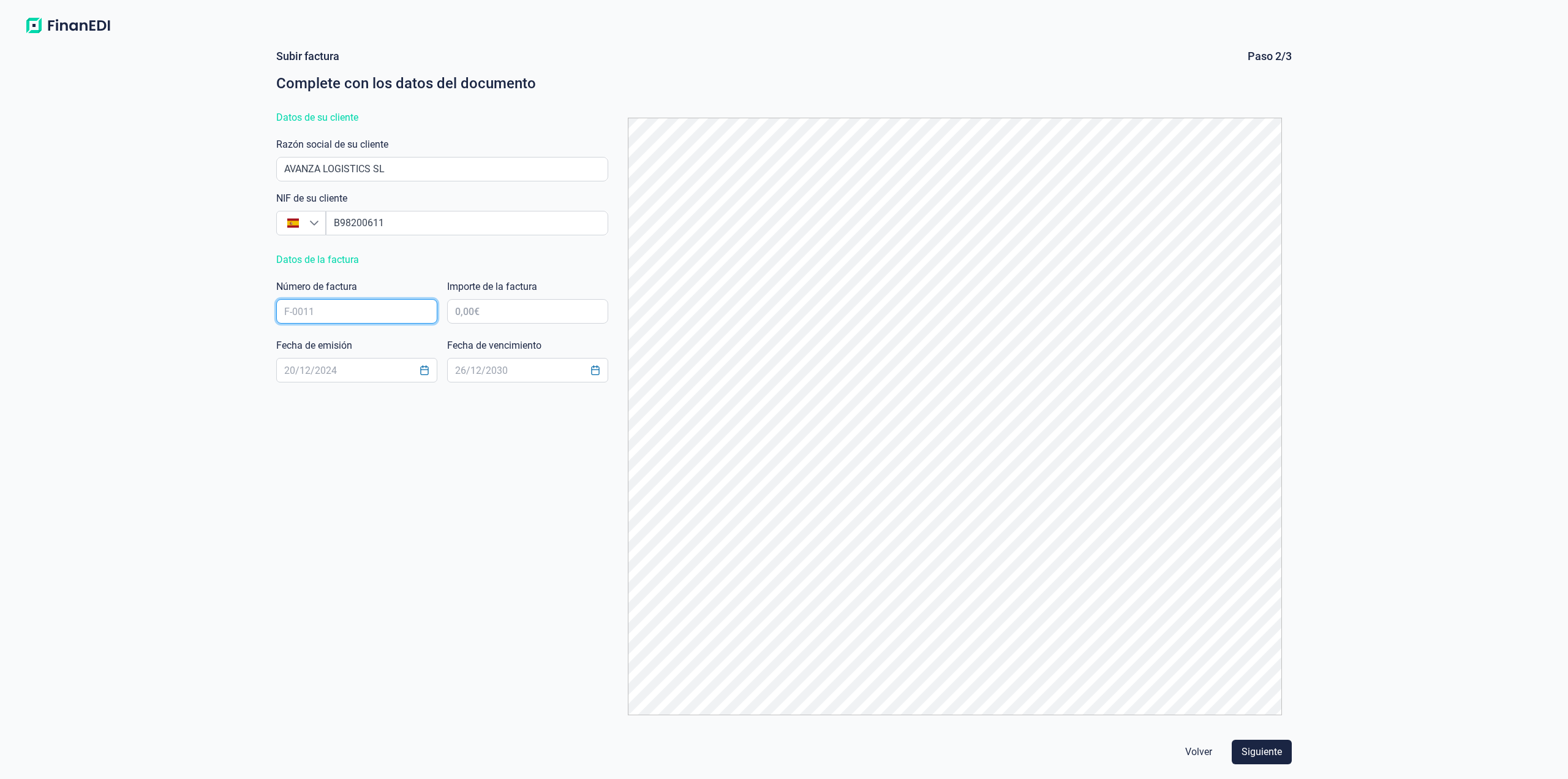
click at [366, 312] on input "text" at bounding box center [357, 311] width 161 height 24
type input "T607"
click at [482, 313] on input "text" at bounding box center [527, 311] width 161 height 24
type input "7.799,12 €"
click at [347, 375] on input "text" at bounding box center [357, 370] width 161 height 24
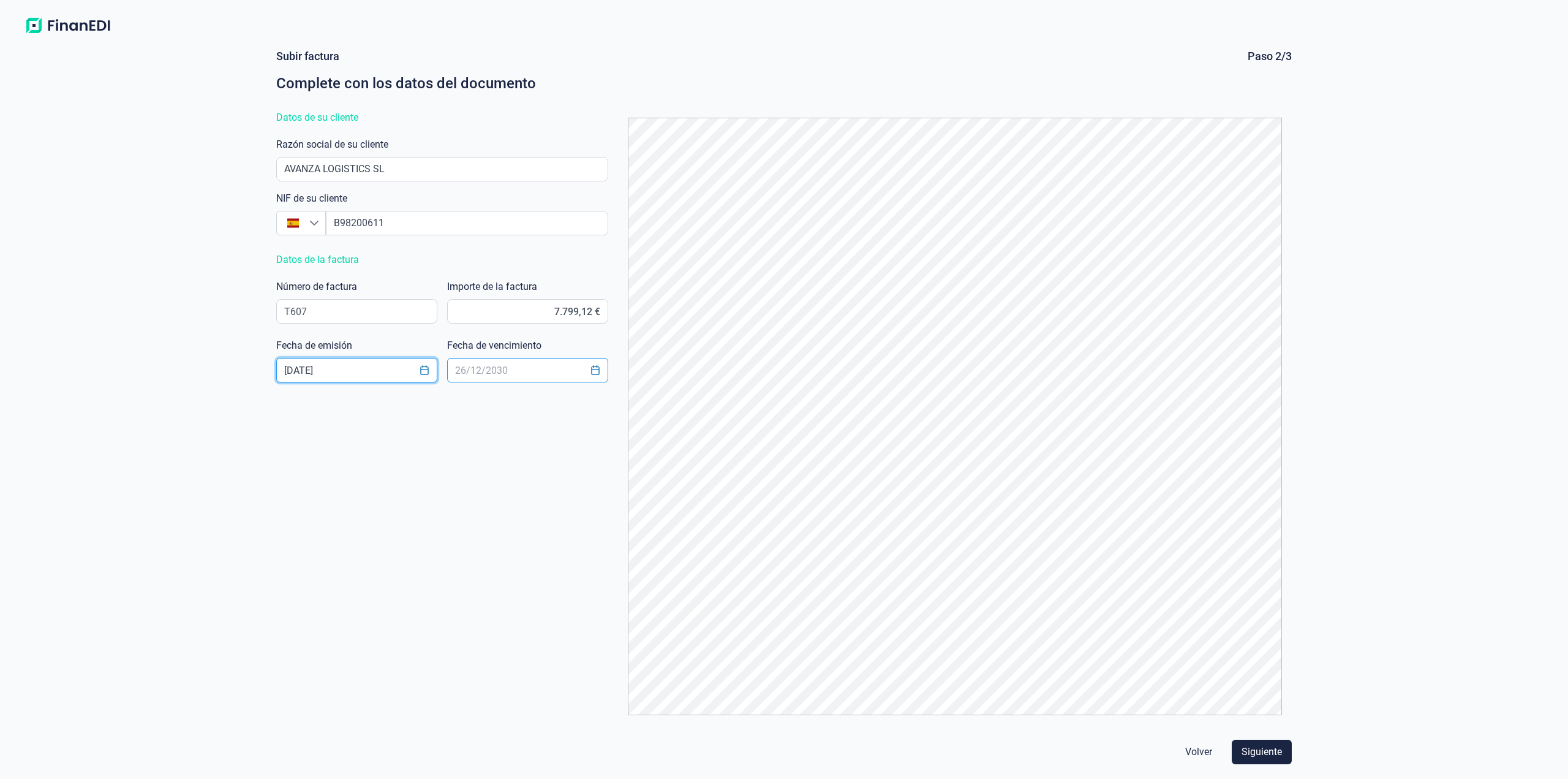
type input "[DATE]"
click at [497, 370] on input "text" at bounding box center [527, 370] width 161 height 24
type input "[DATE]"
click at [1255, 746] on span "Siguiente" at bounding box center [1262, 752] width 40 height 14
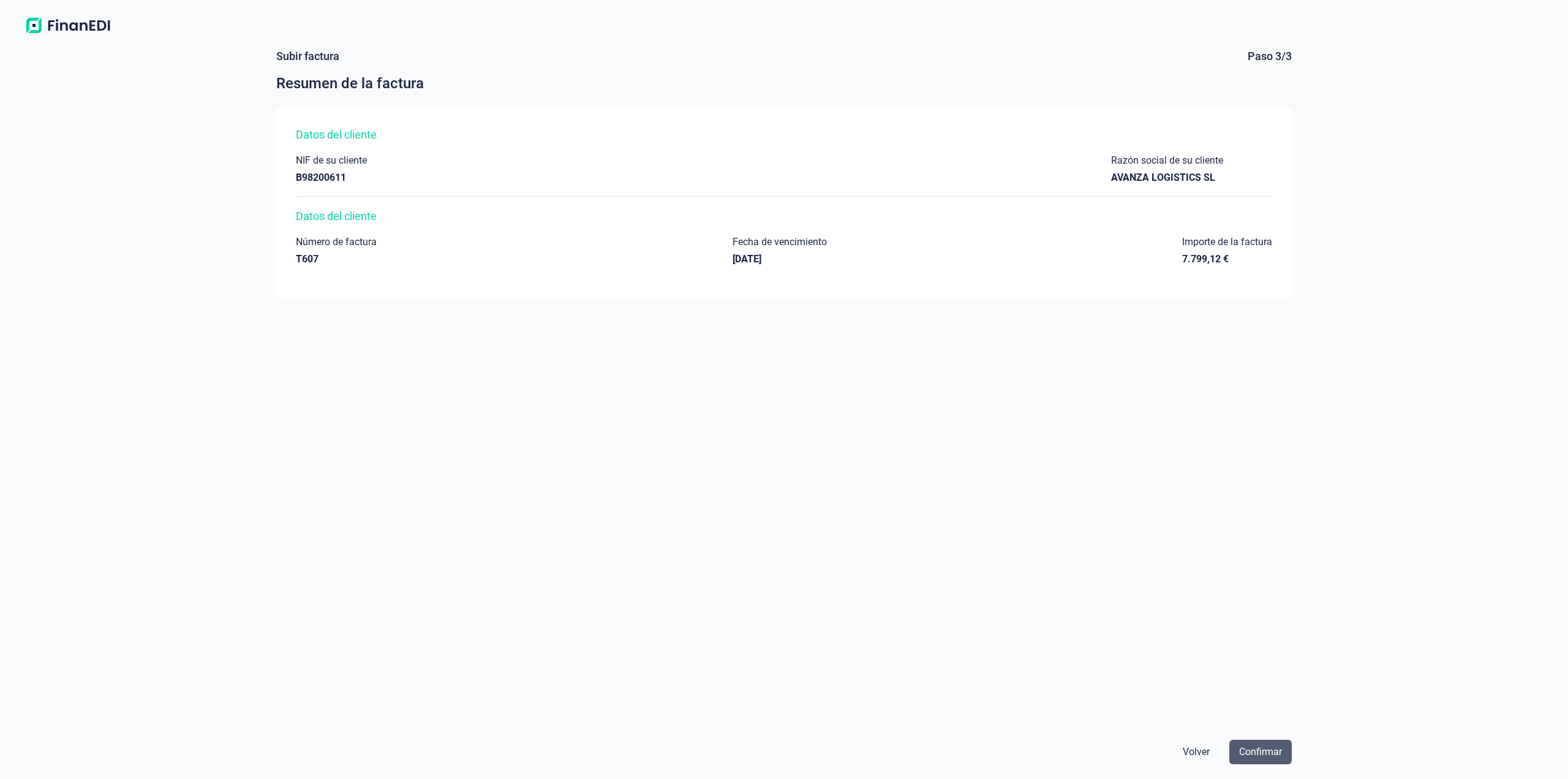
click at [1269, 750] on span "Confirmar" at bounding box center [1260, 752] width 43 height 14
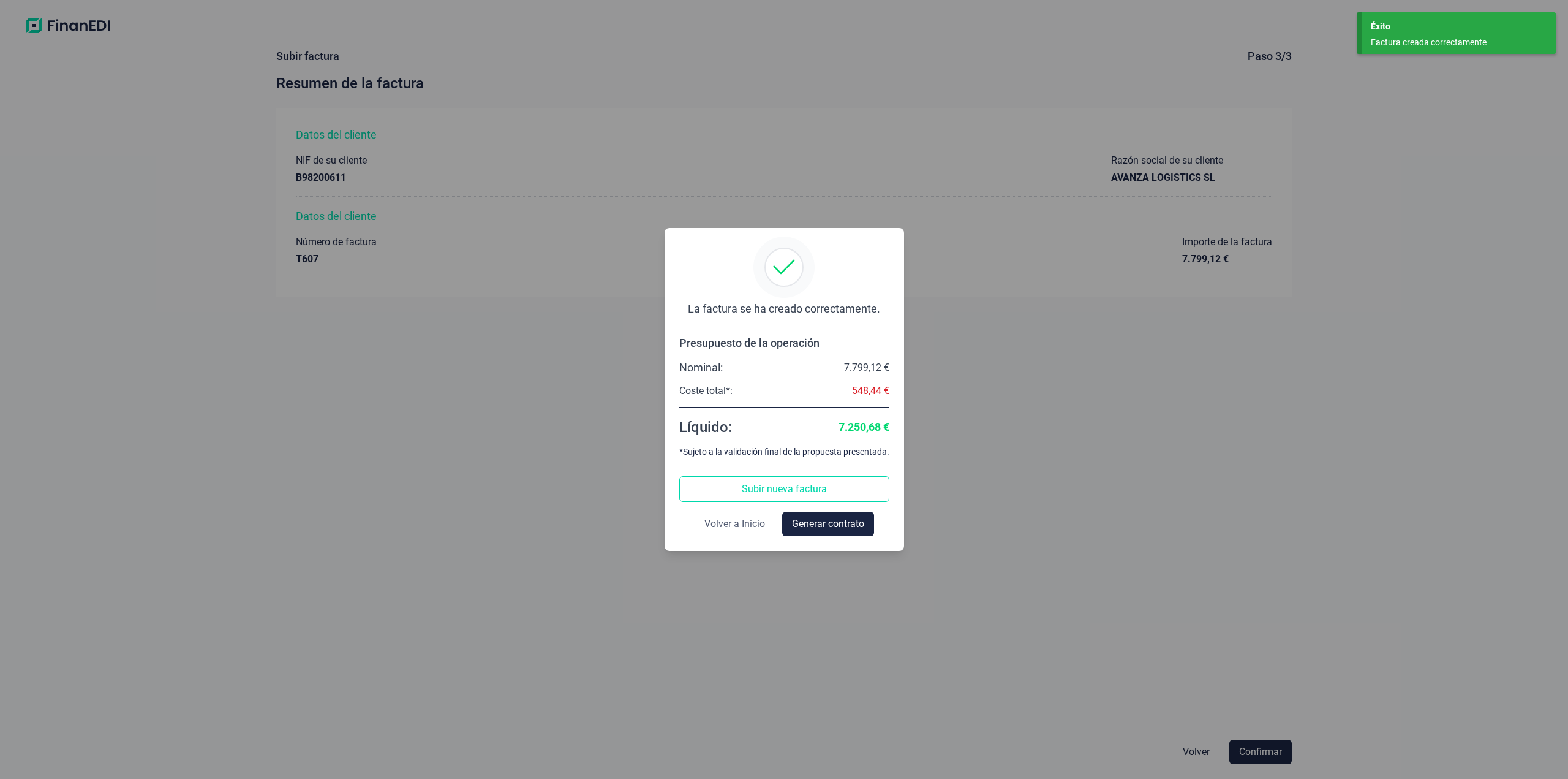
click at [738, 528] on span "Volver a Inicio" at bounding box center [734, 523] width 60 height 14
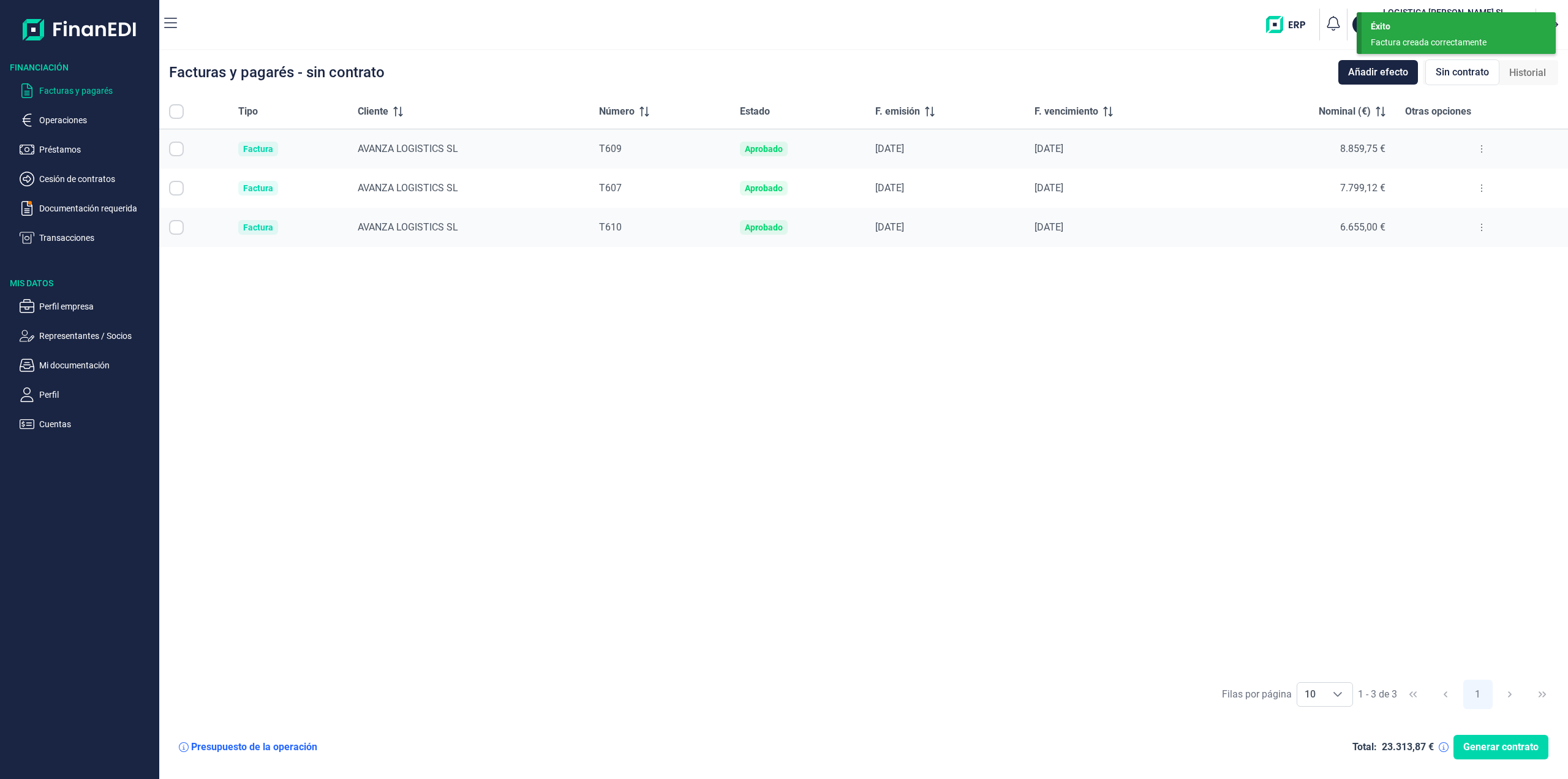
checkbox input "true"
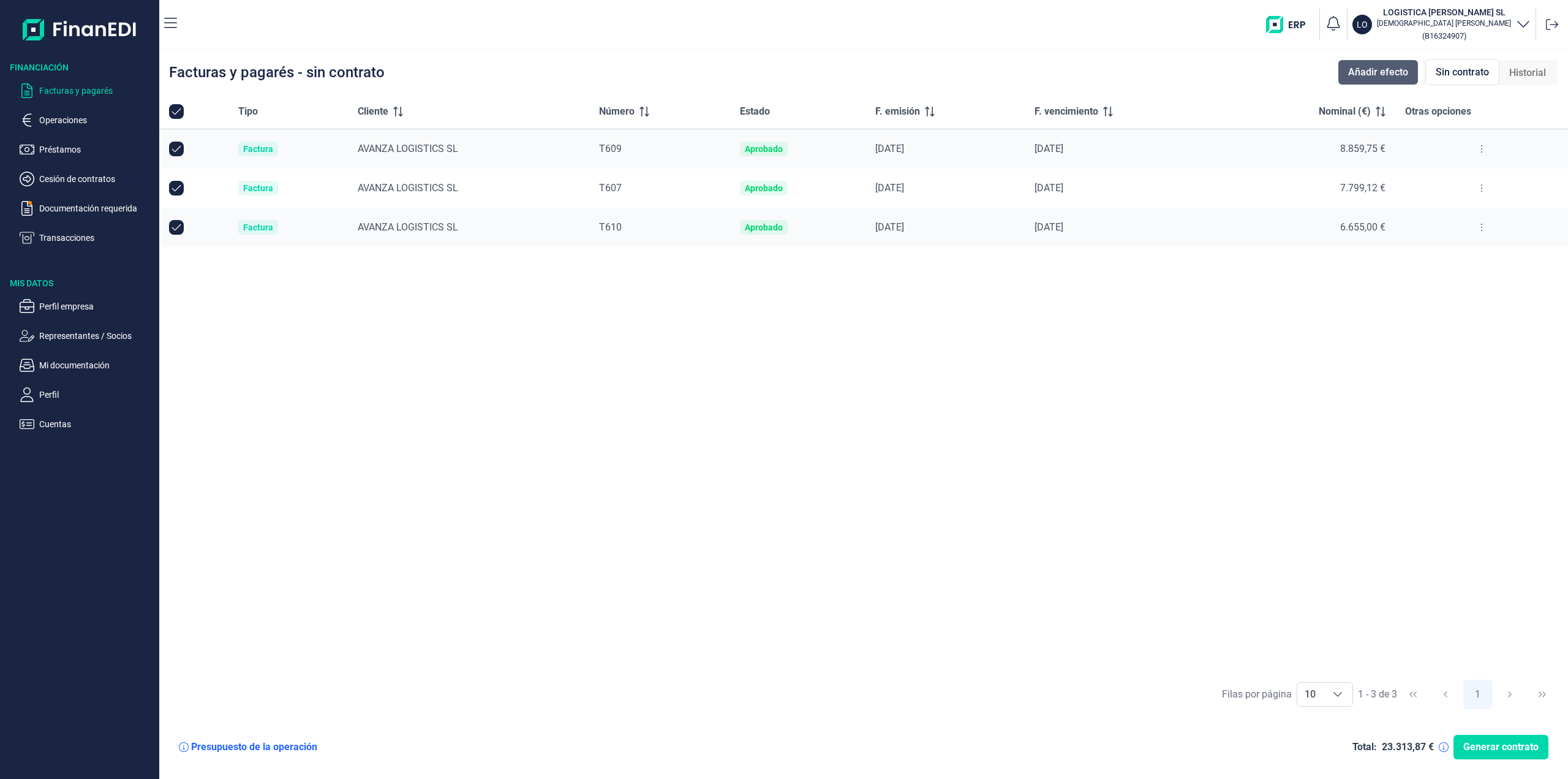
click at [1362, 70] on span "Añadir efecto" at bounding box center [1378, 72] width 60 height 14
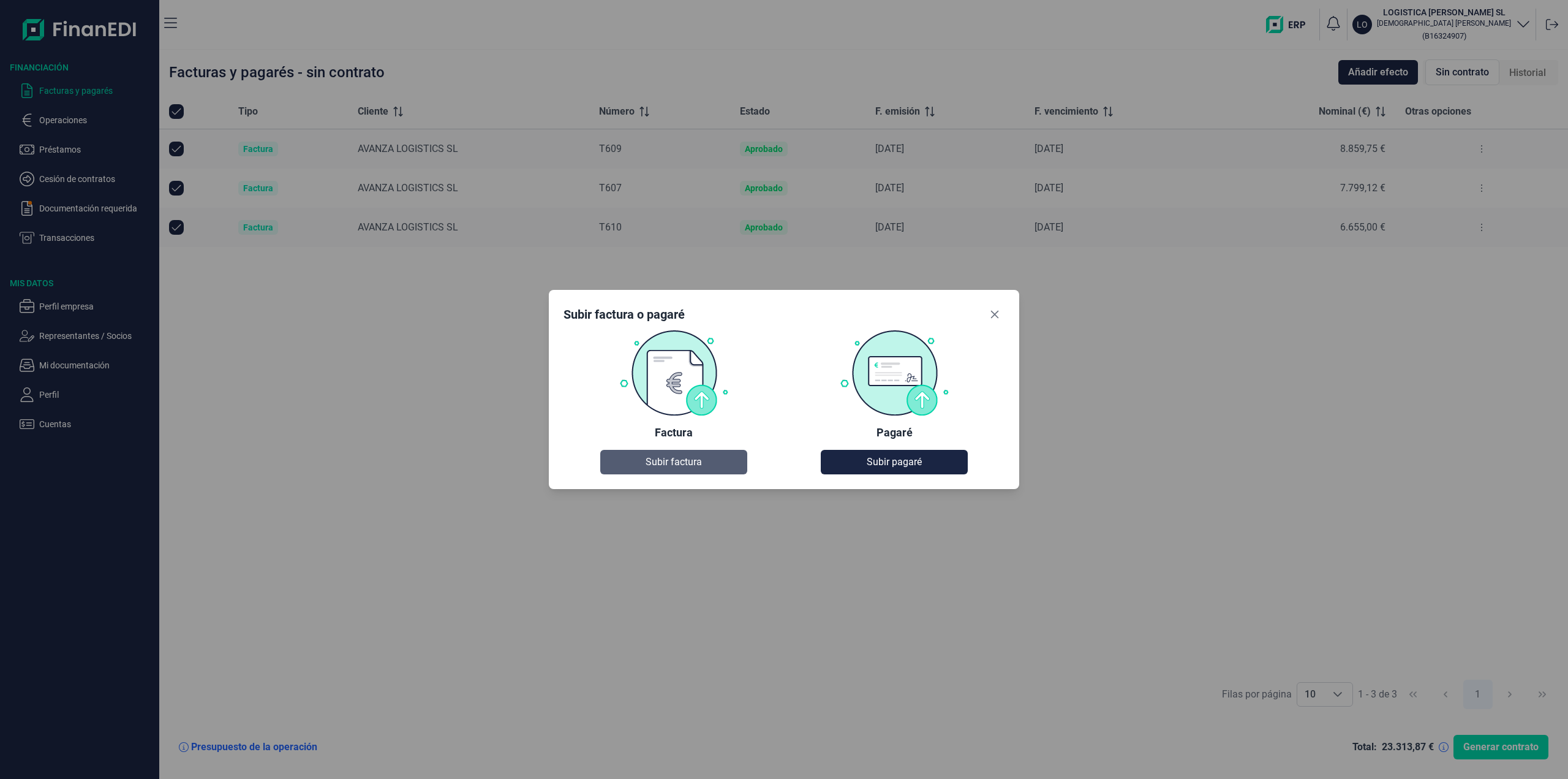
click at [692, 465] on span "Subir factura" at bounding box center [674, 462] width 57 height 14
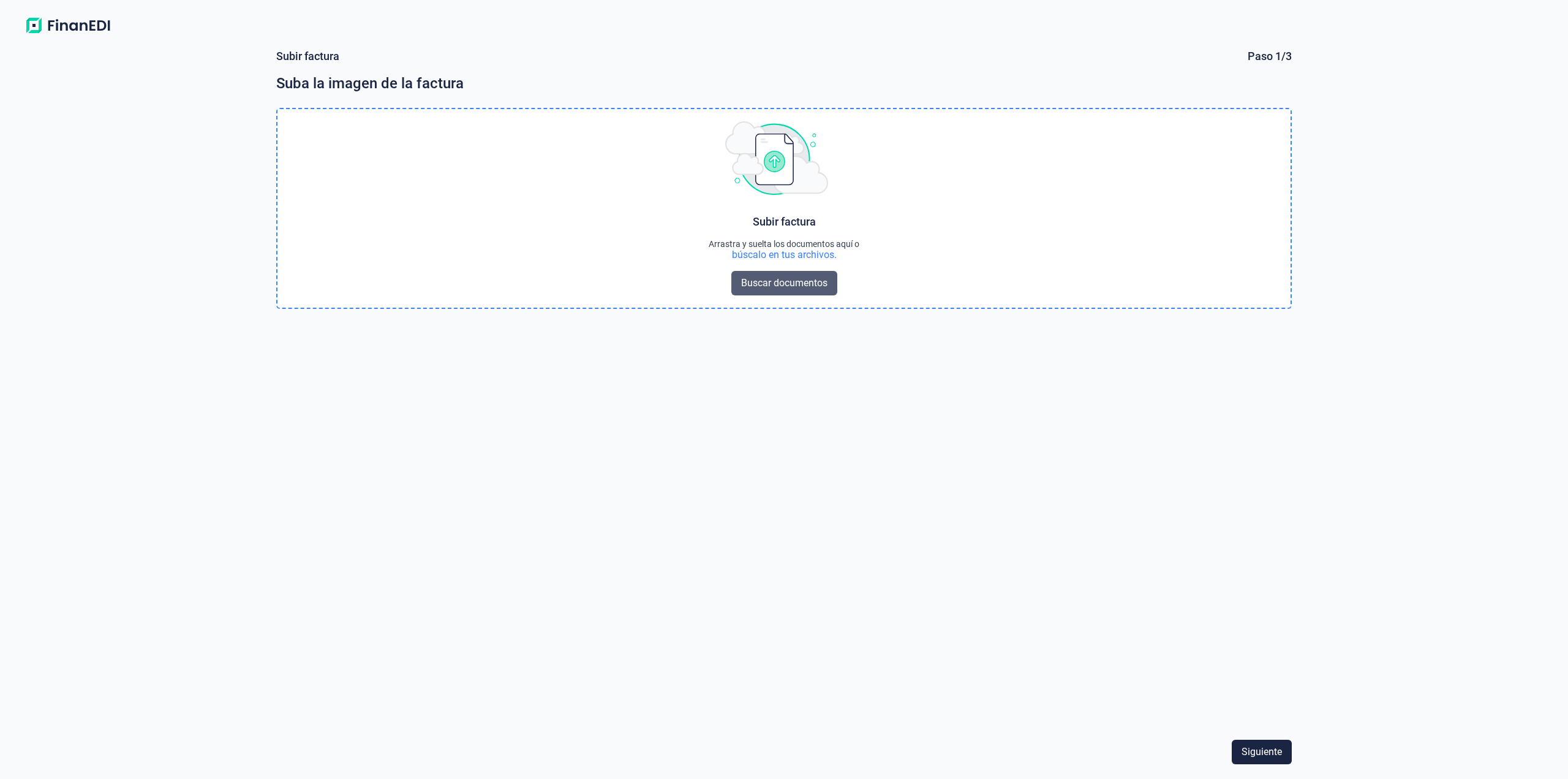
click at [797, 284] on span "Buscar documentos" at bounding box center [784, 283] width 86 height 14
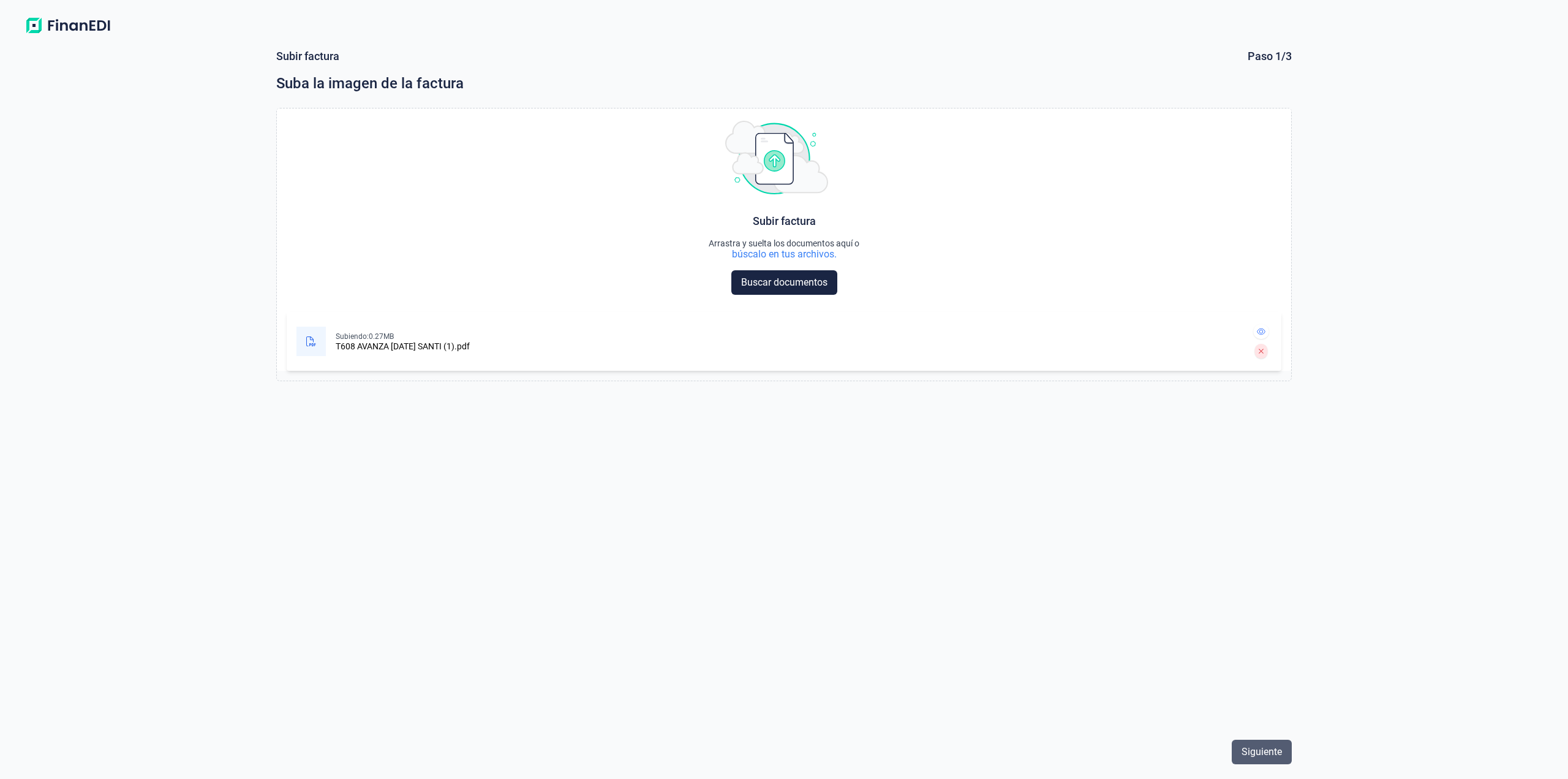
click at [1287, 762] on button "Siguiente" at bounding box center [1262, 752] width 60 height 24
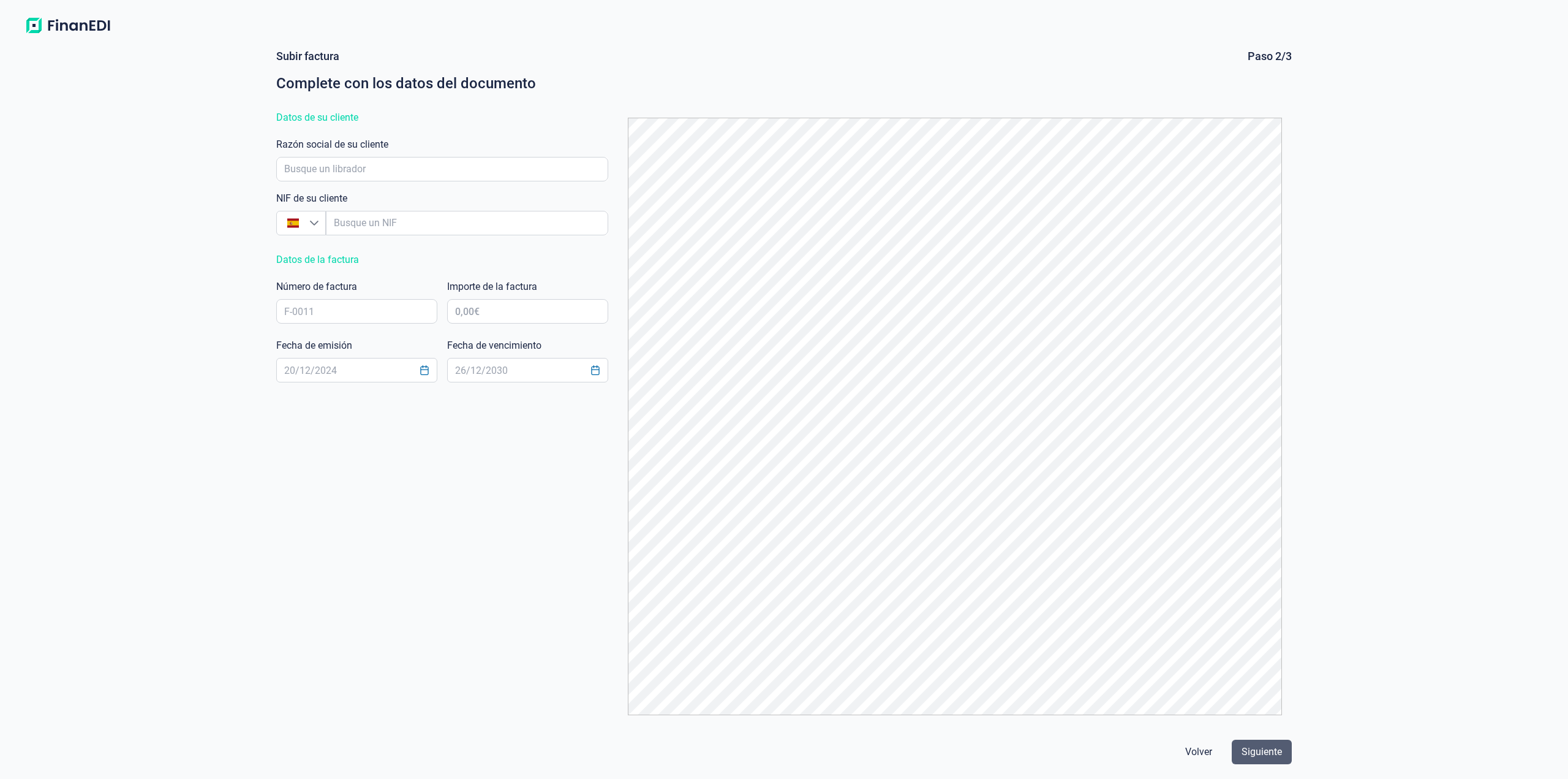
click at [1256, 761] on button "Siguiente" at bounding box center [1262, 752] width 60 height 24
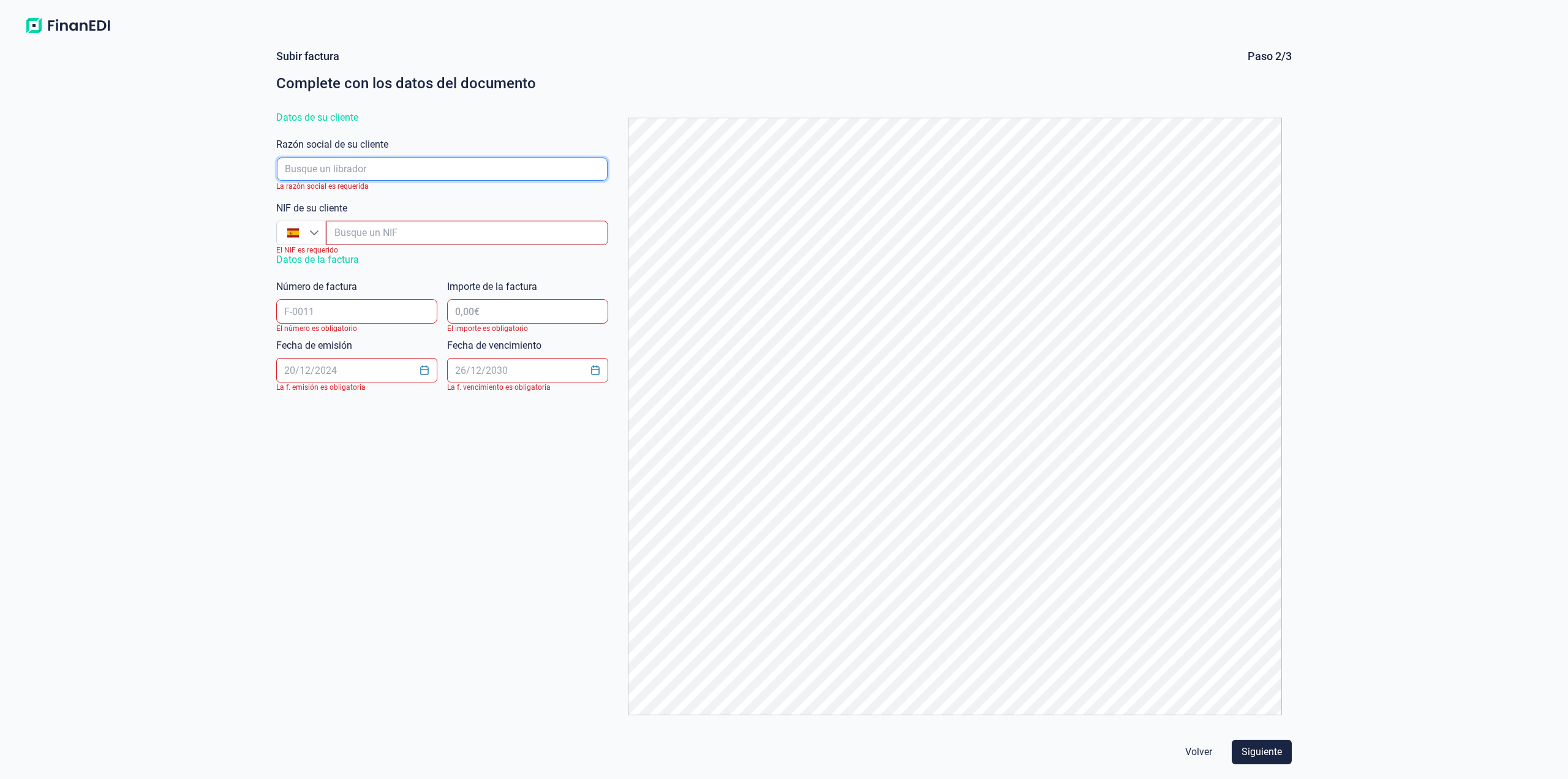
click at [447, 169] on input "empresaAutocomplete" at bounding box center [442, 169] width 331 height 23
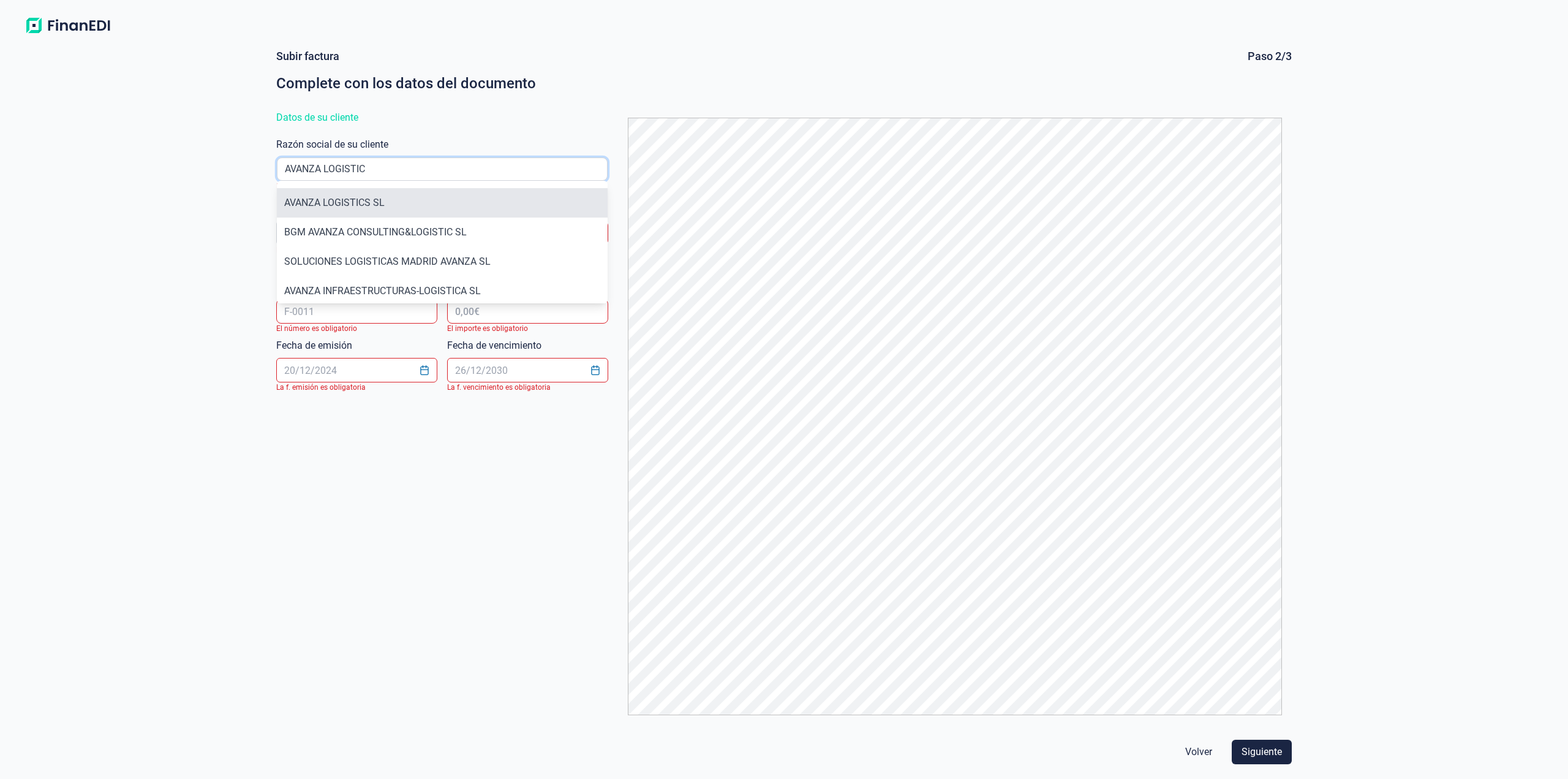
type input "AVANZA LOGISTIC"
click at [446, 190] on li "AVANZA LOGISTICS SL" at bounding box center [442, 202] width 331 height 29
type input "B98200611"
type input "AVANZA LOGISTICS SL"
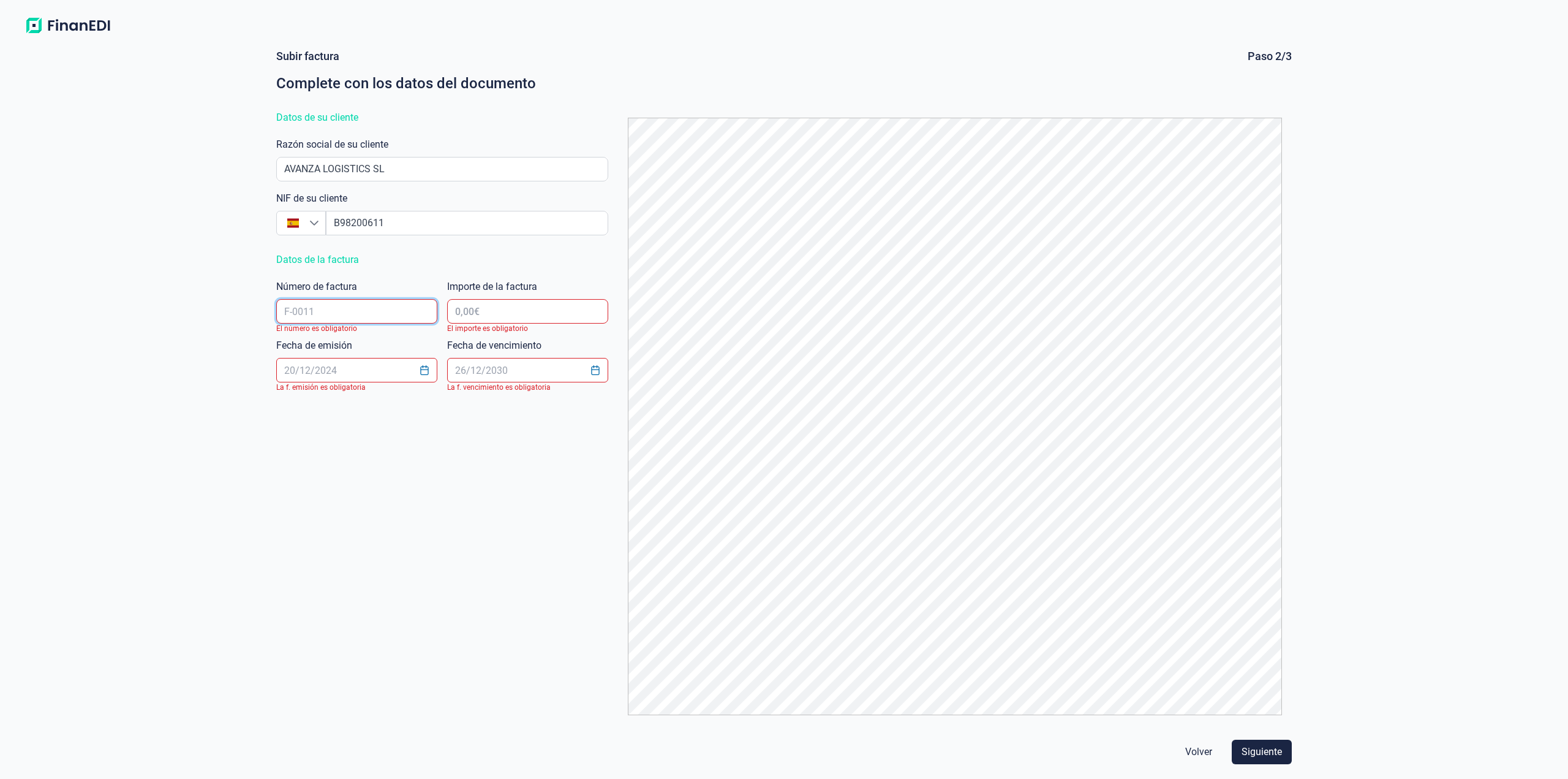
click at [383, 314] on input "text" at bounding box center [357, 311] width 161 height 24
type input "T608"
click at [520, 314] on input "text" at bounding box center [527, 311] width 161 height 24
type input "2.470,00 €"
click at [379, 378] on input "text" at bounding box center [357, 370] width 161 height 24
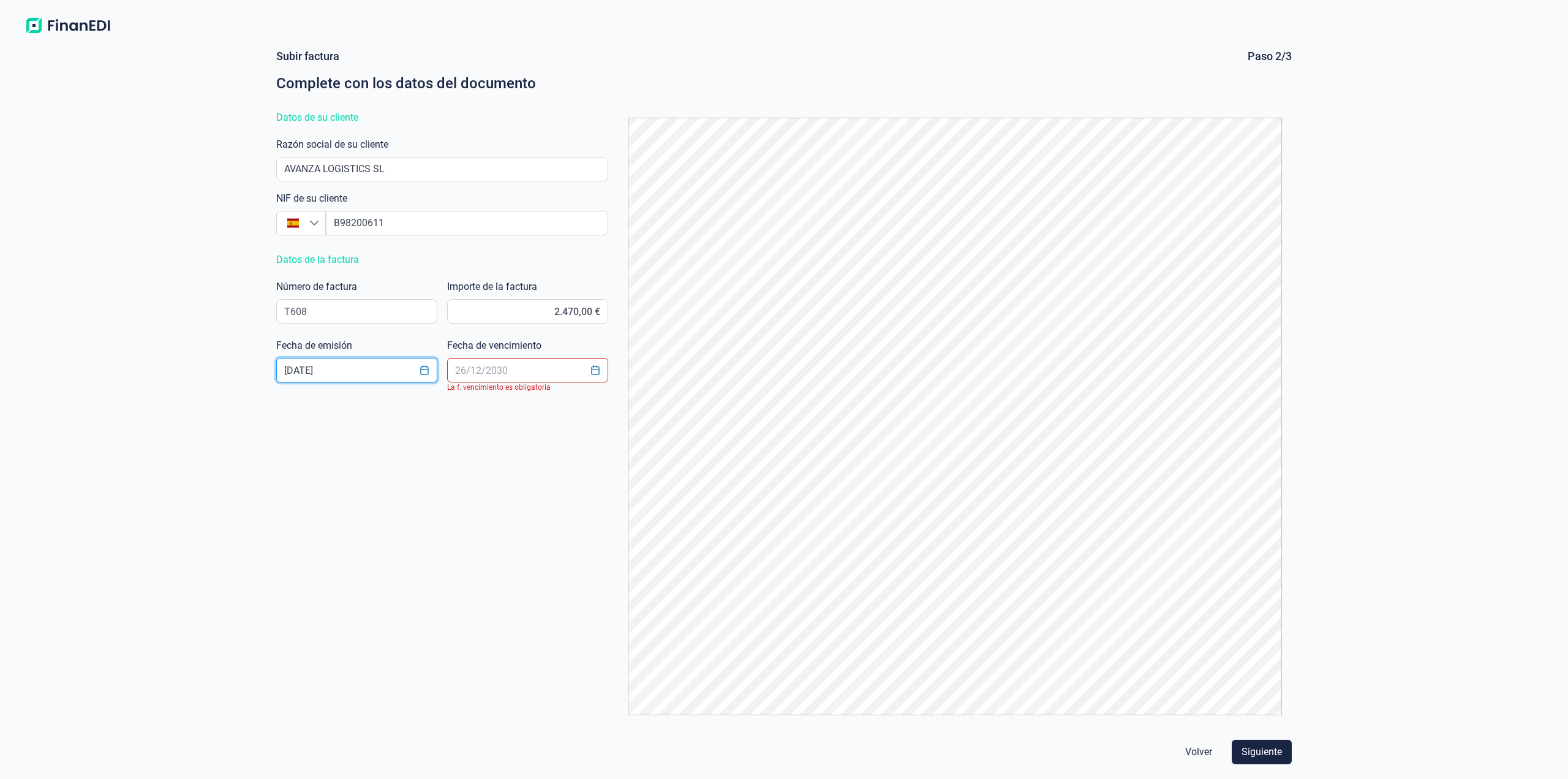
type input "[DATE]"
click at [487, 378] on input "text" at bounding box center [527, 370] width 161 height 24
type input "[DATE]"
click at [1256, 759] on button "Siguiente" at bounding box center [1262, 752] width 60 height 24
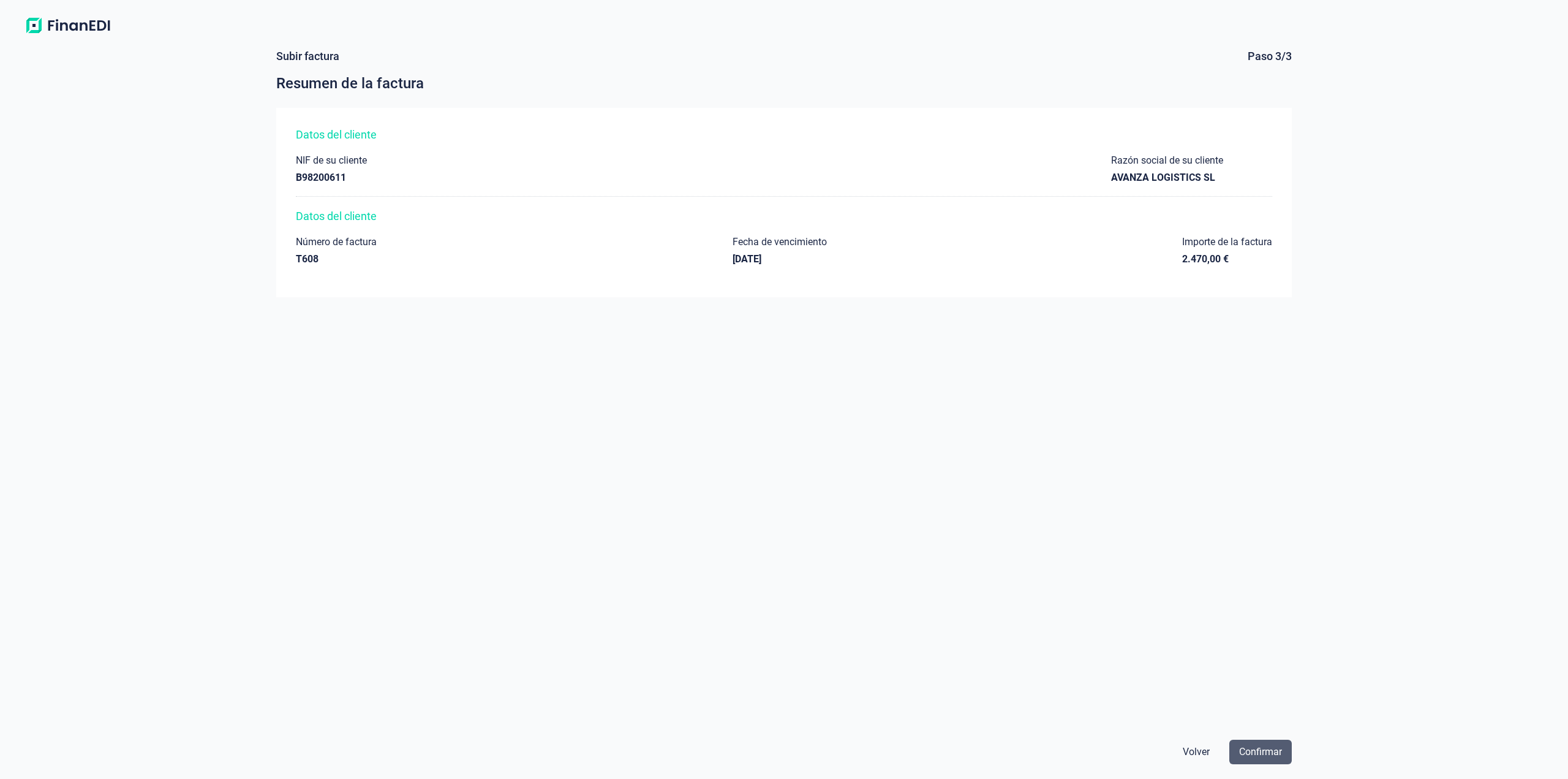
click at [1247, 757] on span "Confirmar" at bounding box center [1260, 752] width 43 height 14
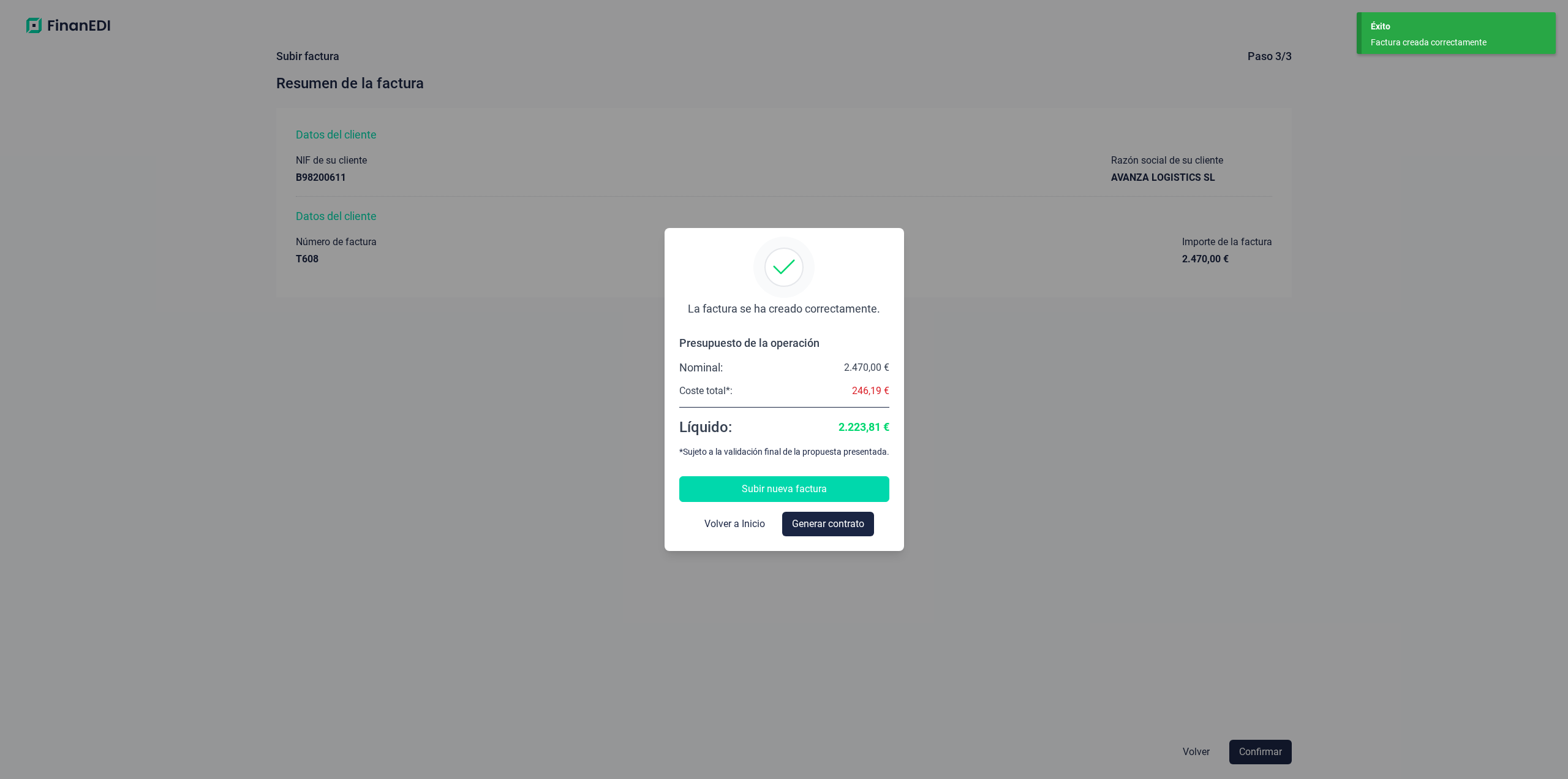
click at [784, 492] on span "Subir nueva factura" at bounding box center [784, 489] width 85 height 14
